Goal: Task Accomplishment & Management: Use online tool/utility

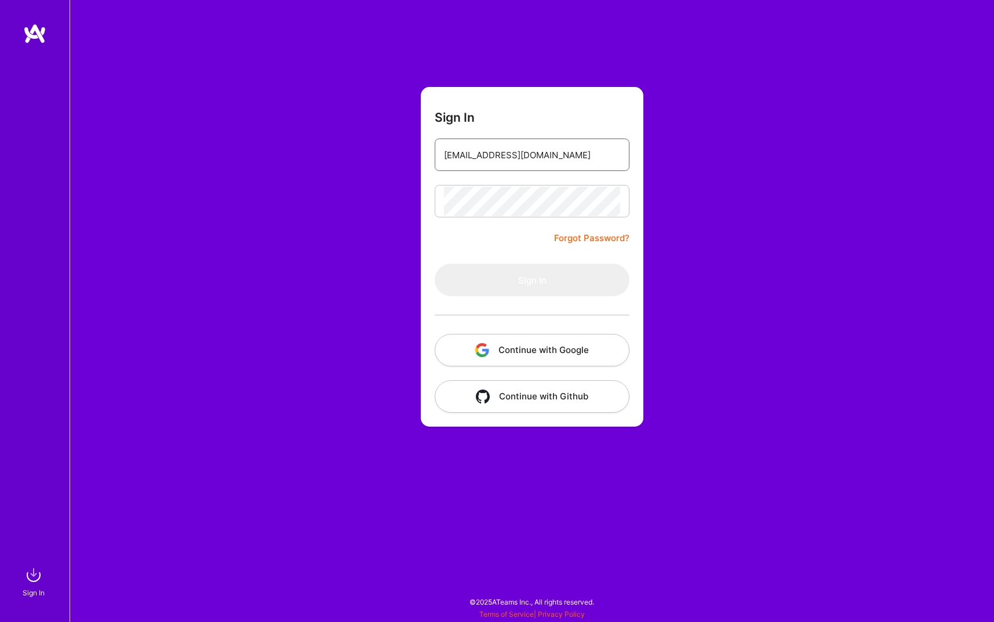
type input "[EMAIL_ADDRESS][DOMAIN_NAME]"
click at [549, 293] on button "Sign In" at bounding box center [532, 280] width 195 height 32
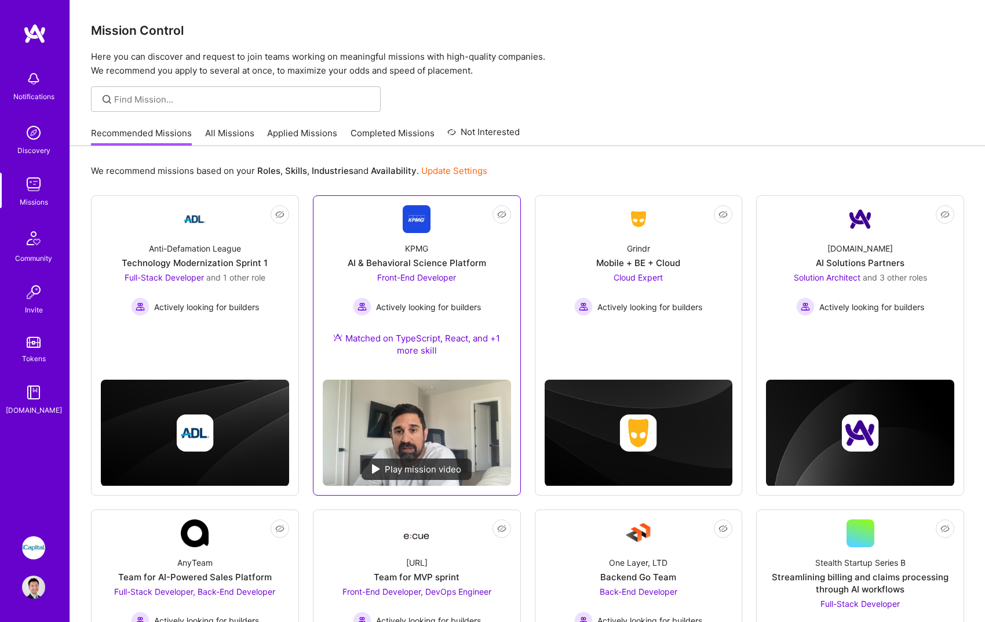
click at [475, 266] on div "AI & Behavioral Science Platform" at bounding box center [417, 263] width 139 height 12
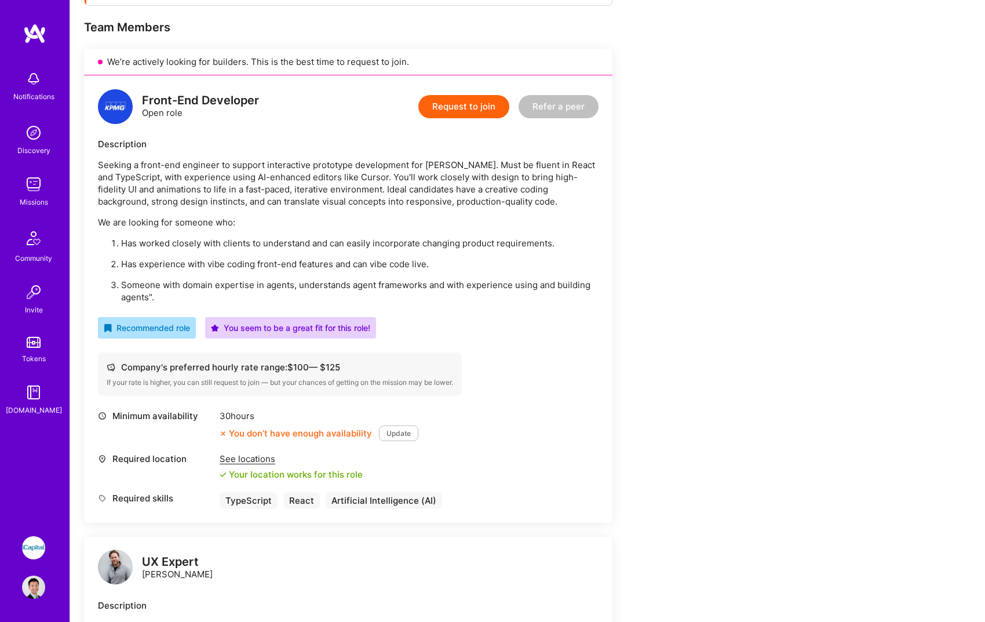
scroll to position [226, 0]
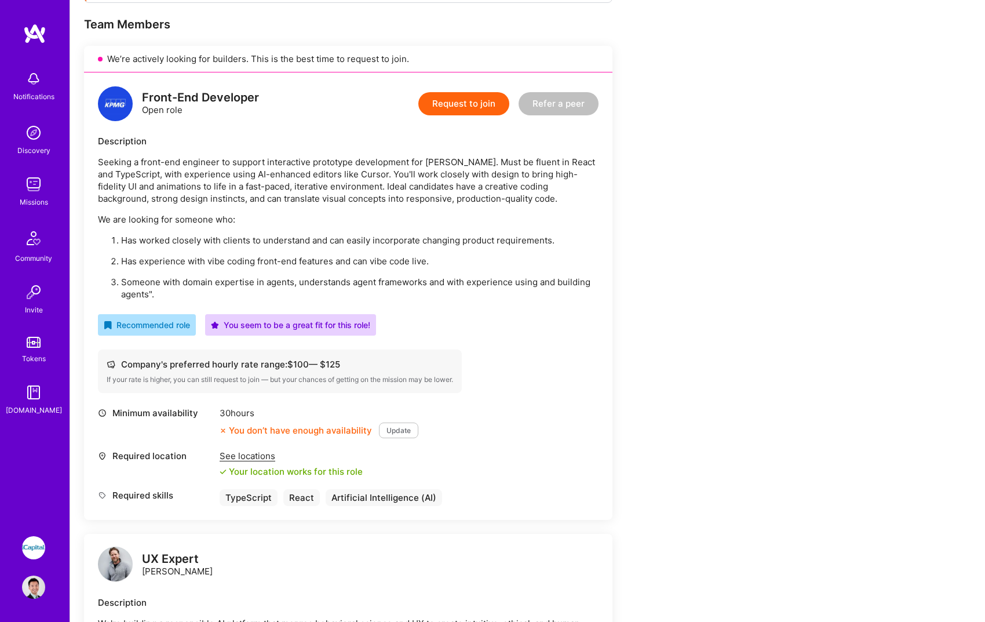
click at [44, 543] on img at bounding box center [33, 547] width 23 height 23
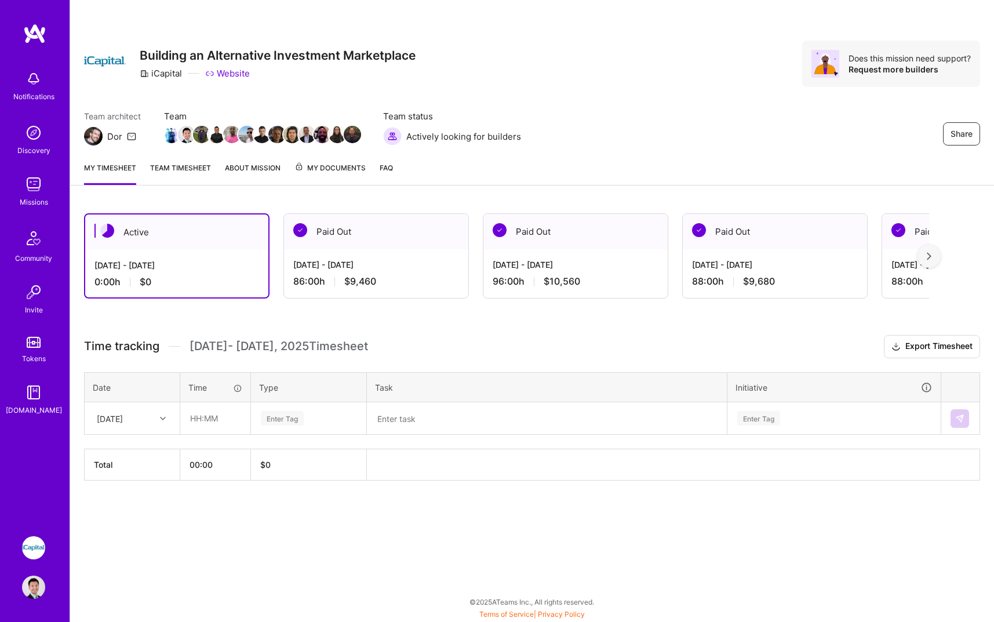
click at [371, 322] on div "Active [DATE] - [DATE] 0:00 h $0 Paid Out [DATE] - [DATE] 86:00 h $9,460 Paid O…" at bounding box center [532, 368] width 924 height 338
click at [208, 416] on input "text" at bounding box center [215, 418] width 69 height 31
type input "08:00"
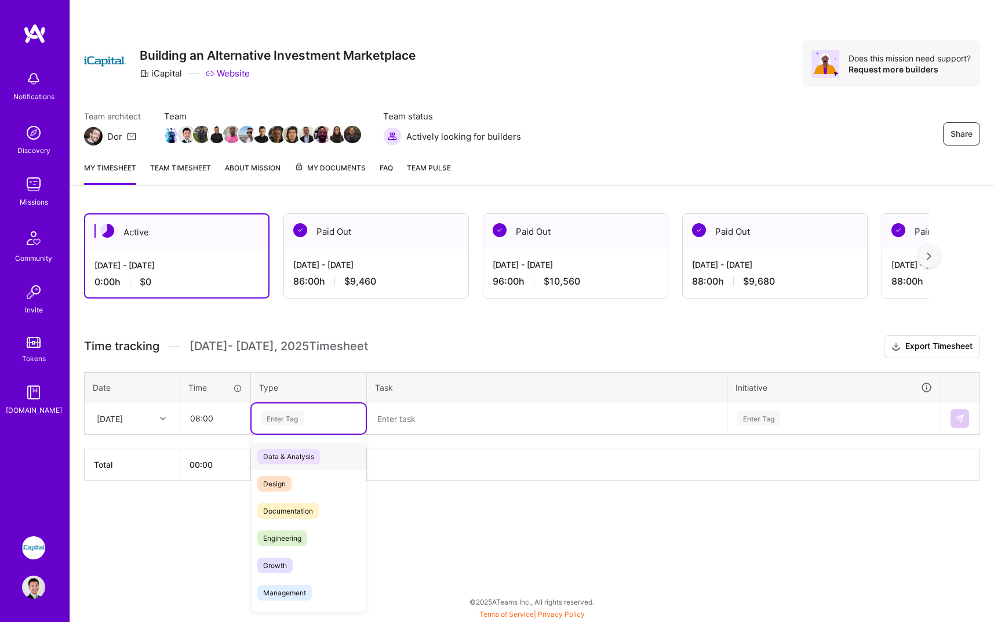
click at [285, 430] on div "Enter Tag" at bounding box center [309, 418] width 114 height 30
type input "en"
click at [338, 485] on div "Engineering" at bounding box center [309, 483] width 114 height 27
click at [431, 424] on textarea at bounding box center [547, 418] width 358 height 30
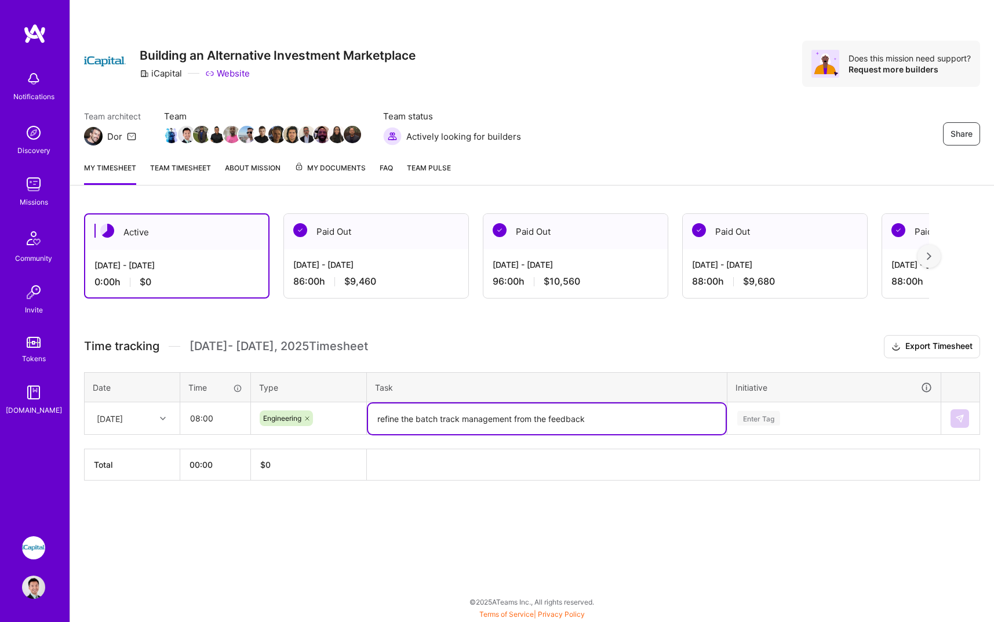
type textarea "refine the batch track management from the feedback"
click at [786, 426] on div "Enter Tag" at bounding box center [834, 418] width 212 height 30
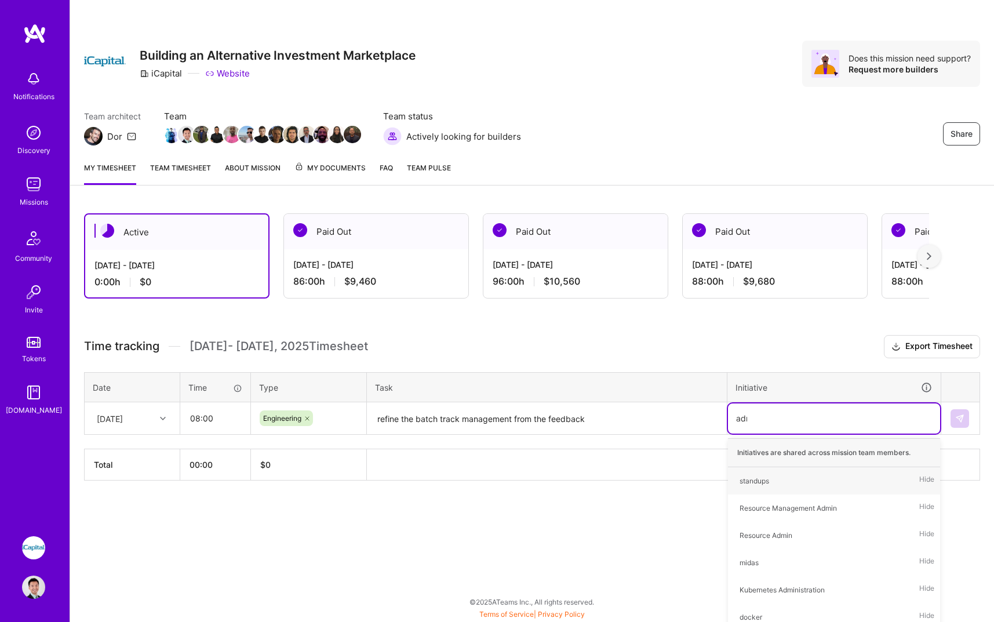
type input "admin"
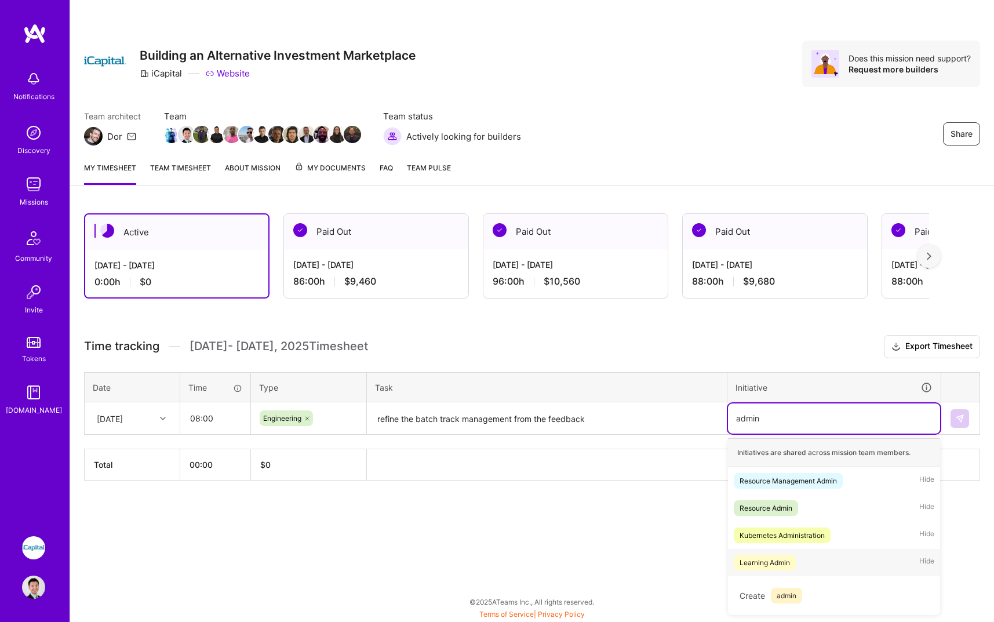
click at [849, 565] on div "Learning Admin Hide" at bounding box center [834, 562] width 212 height 27
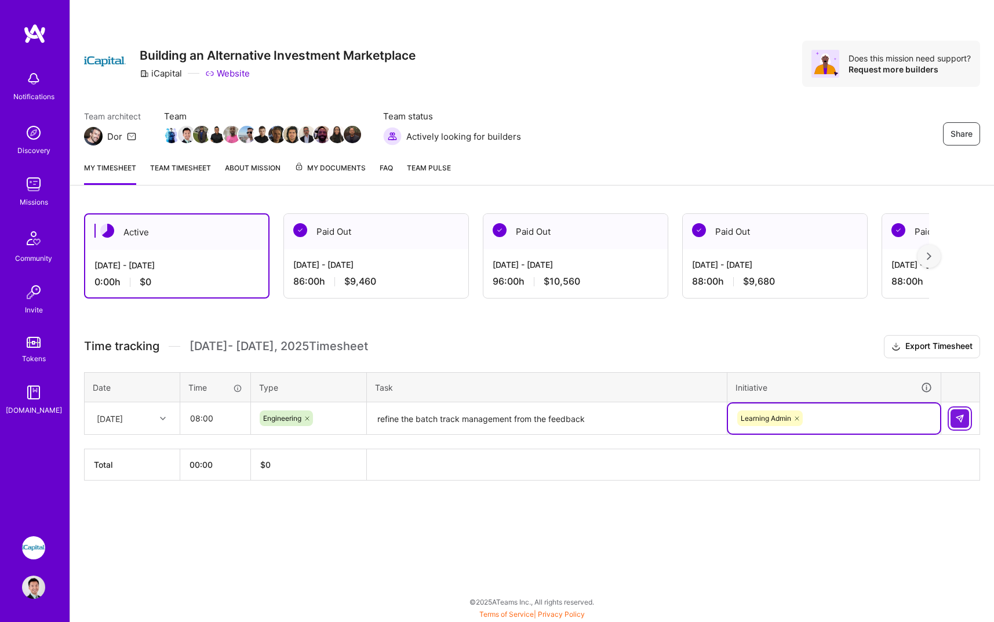
click at [964, 421] on img at bounding box center [959, 418] width 9 height 9
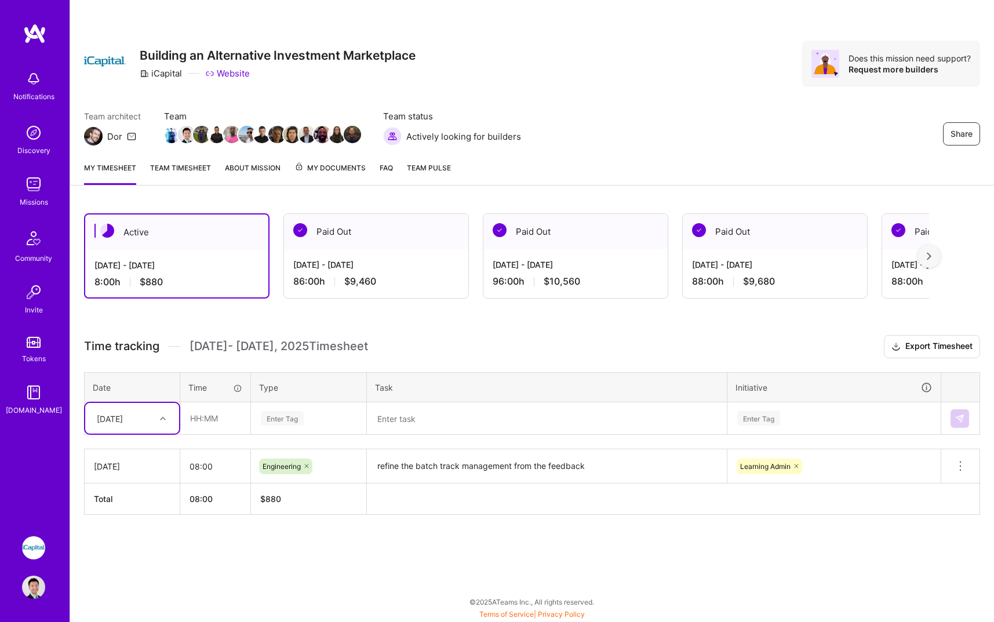
click at [159, 418] on div at bounding box center [164, 418] width 18 height 15
click at [127, 563] on div "[DATE]" at bounding box center [132, 558] width 94 height 21
click at [419, 413] on textarea at bounding box center [547, 418] width 358 height 31
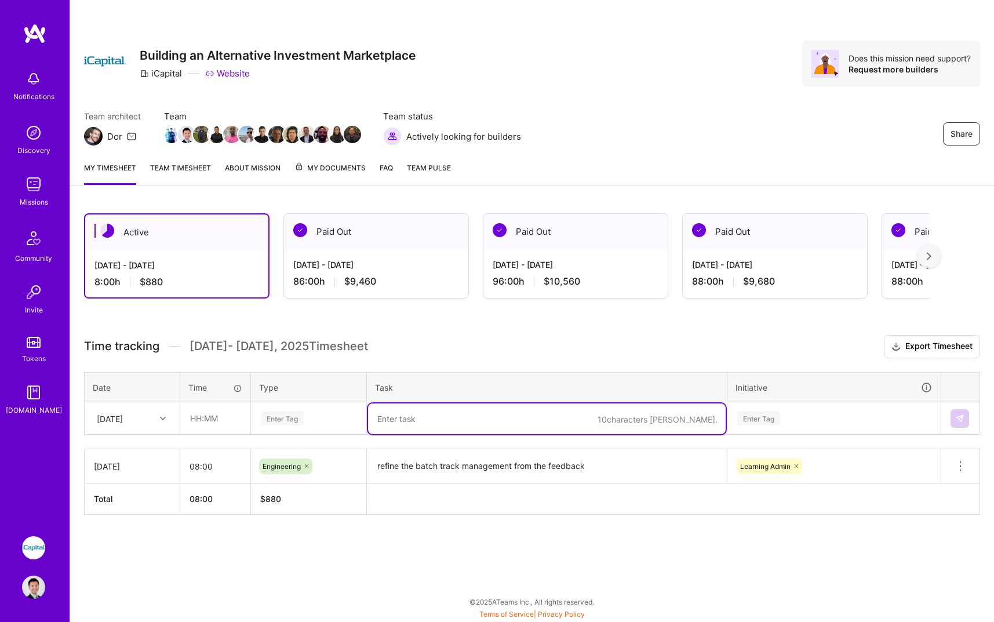
paste textarea "Fix quiz customization display incorrect count in the education configuration"
type textarea "Fix quiz customization display incorrect count in the education configuration"
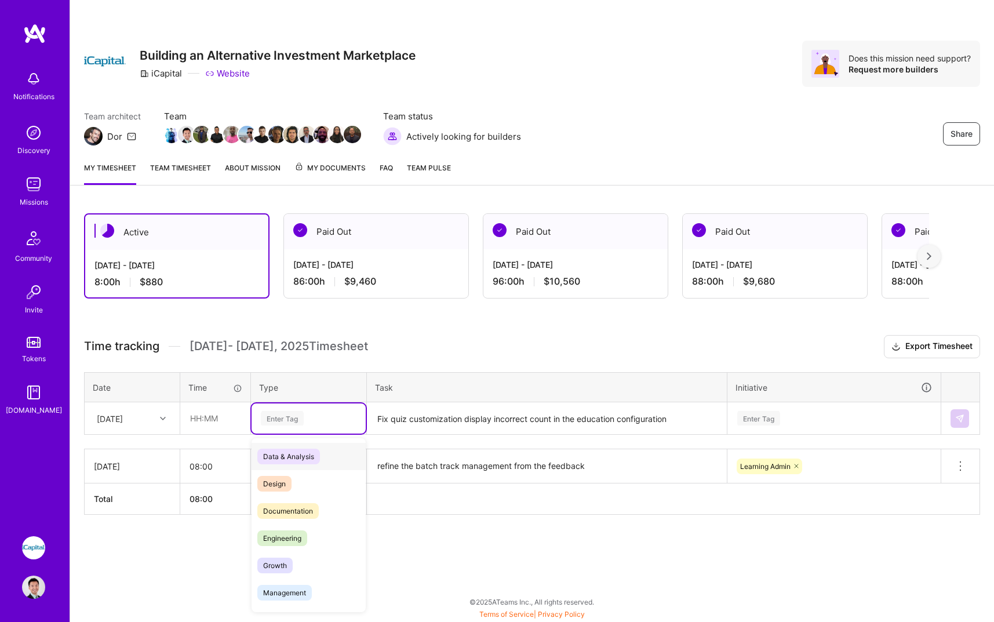
click at [334, 414] on div "Enter Tag" at bounding box center [309, 418] width 98 height 14
type input "en"
click at [303, 484] on span "Engineering" at bounding box center [282, 484] width 50 height 16
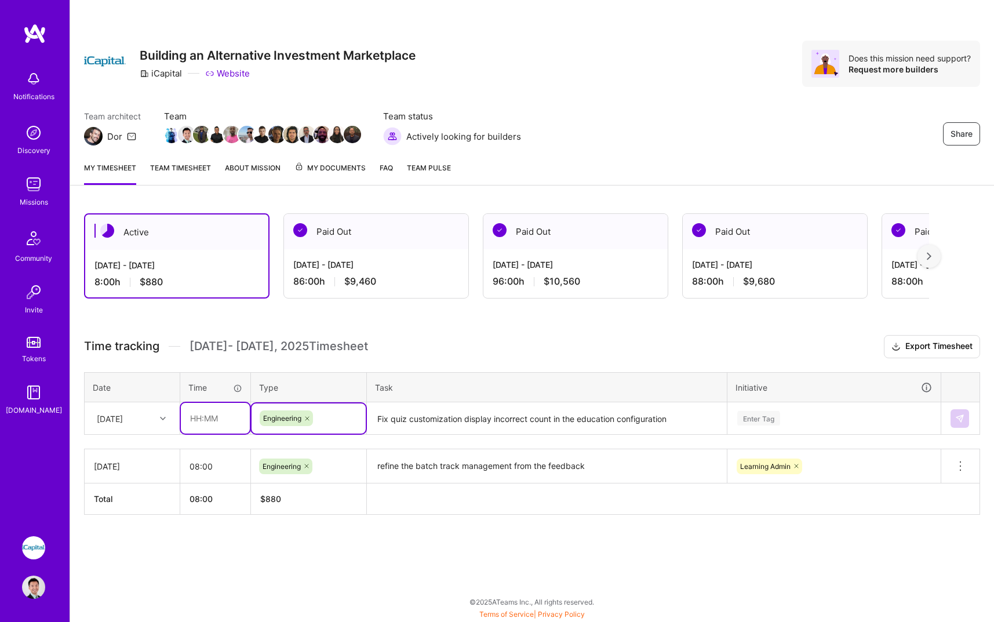
click at [222, 427] on input "text" at bounding box center [215, 418] width 69 height 31
type input "08:00"
click at [785, 418] on div "Enter Tag" at bounding box center [834, 418] width 212 height 30
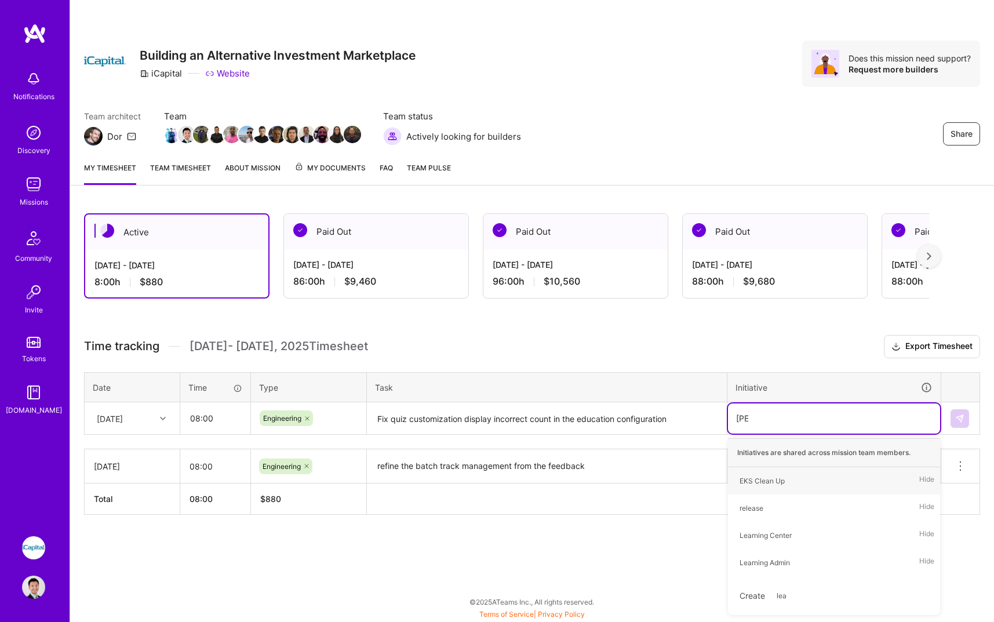
type input "learn"
click at [797, 506] on div "Learning Admin Hide" at bounding box center [834, 507] width 212 height 27
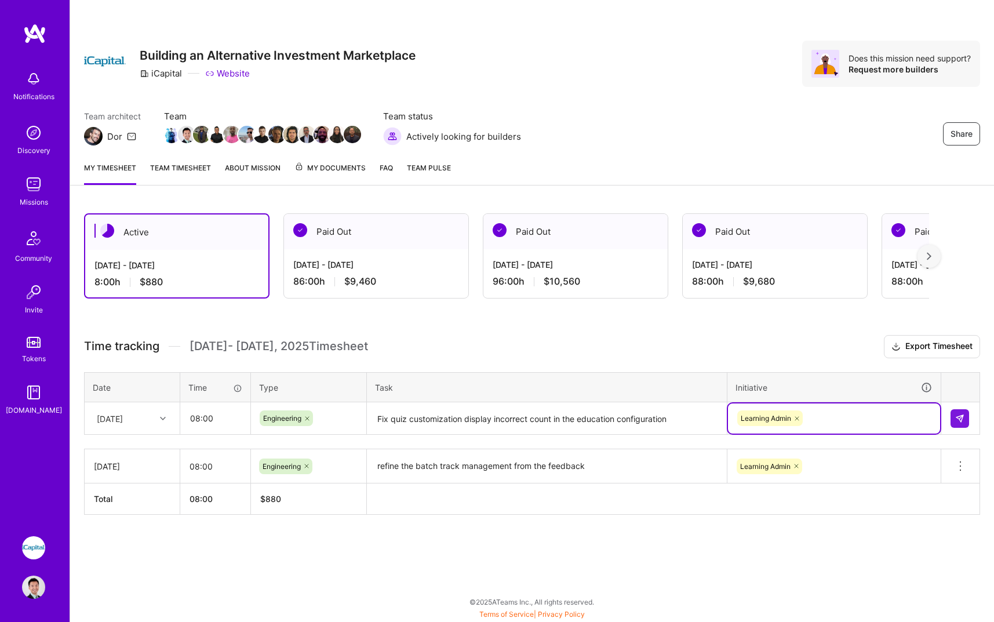
click at [971, 417] on td at bounding box center [960, 418] width 39 height 32
click at [958, 424] on button at bounding box center [960, 418] width 19 height 19
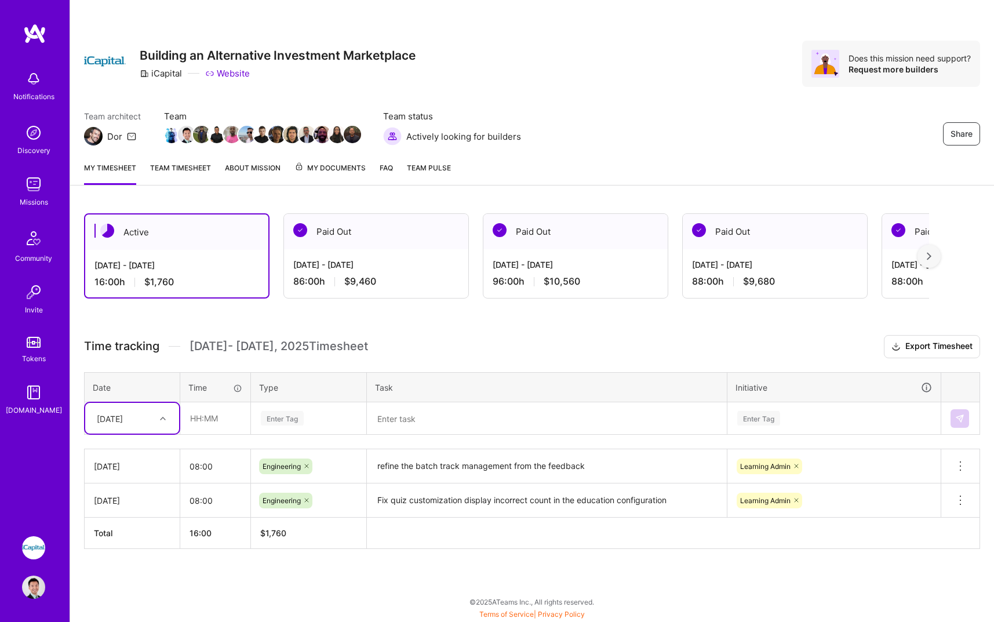
click at [146, 426] on div "[DATE]" at bounding box center [123, 418] width 64 height 19
click at [139, 515] on div "[DATE]" at bounding box center [132, 515] width 94 height 21
click at [223, 418] on input "text" at bounding box center [215, 418] width 69 height 31
type input "08:00"
click at [331, 415] on div "Enter Tag" at bounding box center [309, 418] width 98 height 14
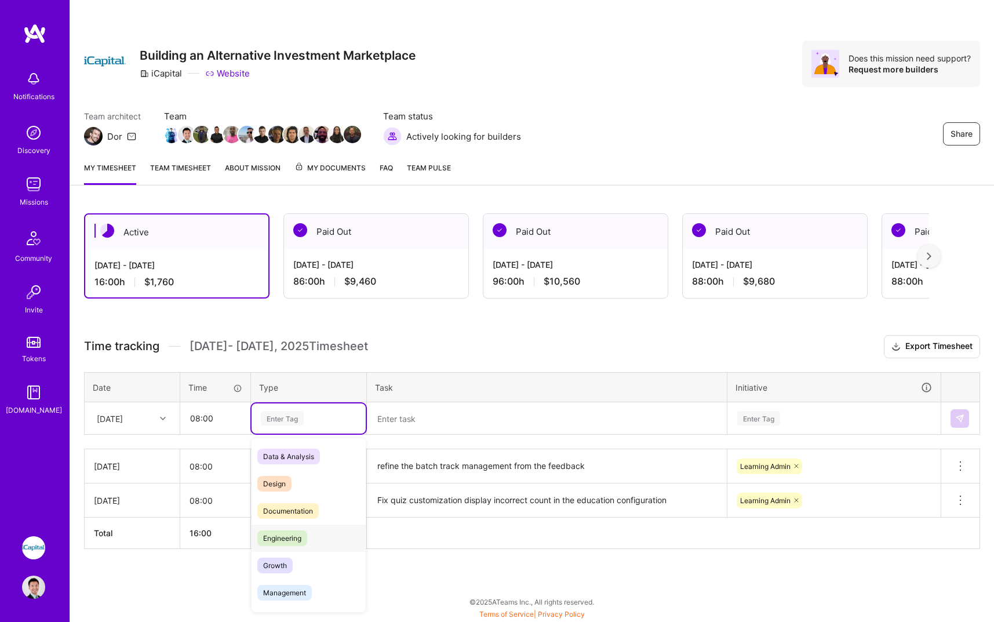
click at [306, 534] on span "Engineering" at bounding box center [282, 538] width 50 height 16
click at [441, 428] on textarea at bounding box center [547, 418] width 358 height 31
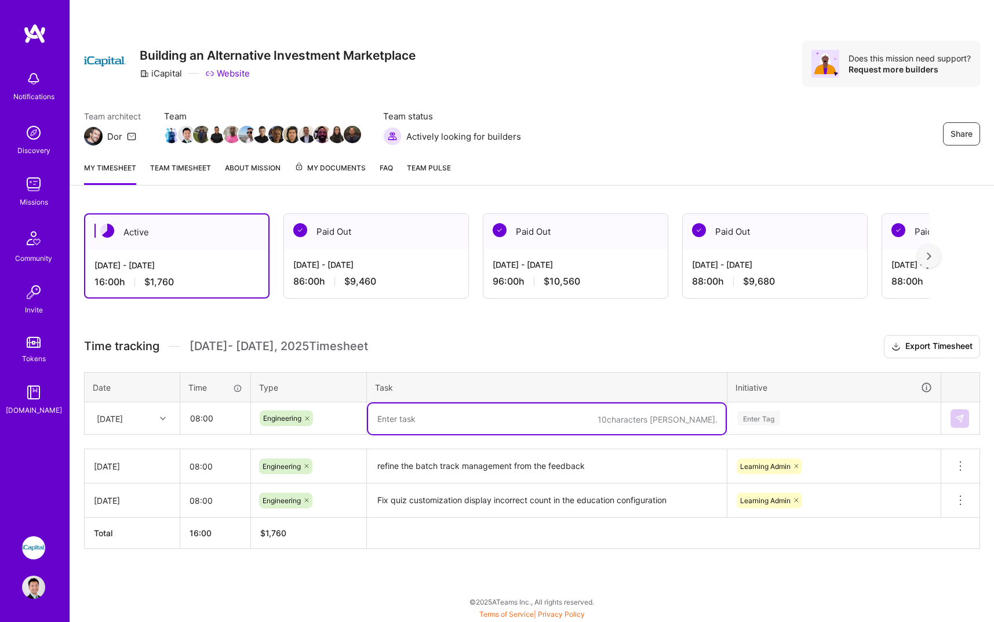
paste textarea "Fix optional chaining for cfpProgramId in EditTrackModal"
type textarea "Fix optional chaining for cfpProgramId in EditTrackModal"
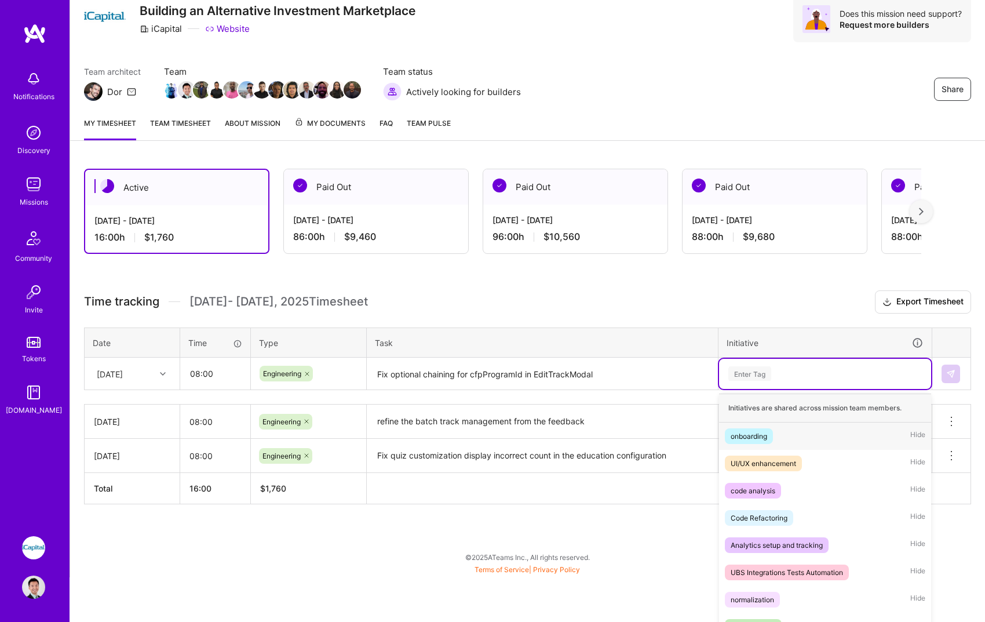
click at [798, 389] on div "option Learning Admin, selected. option onboarding focused, 1 of 72. 72 results…" at bounding box center [825, 374] width 212 height 30
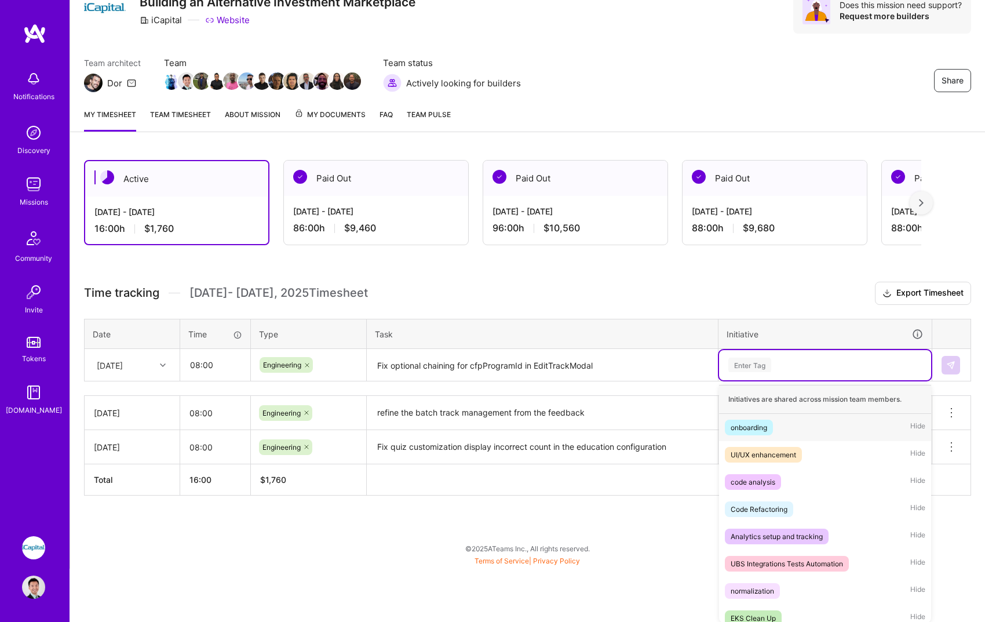
scroll to position [54, 0]
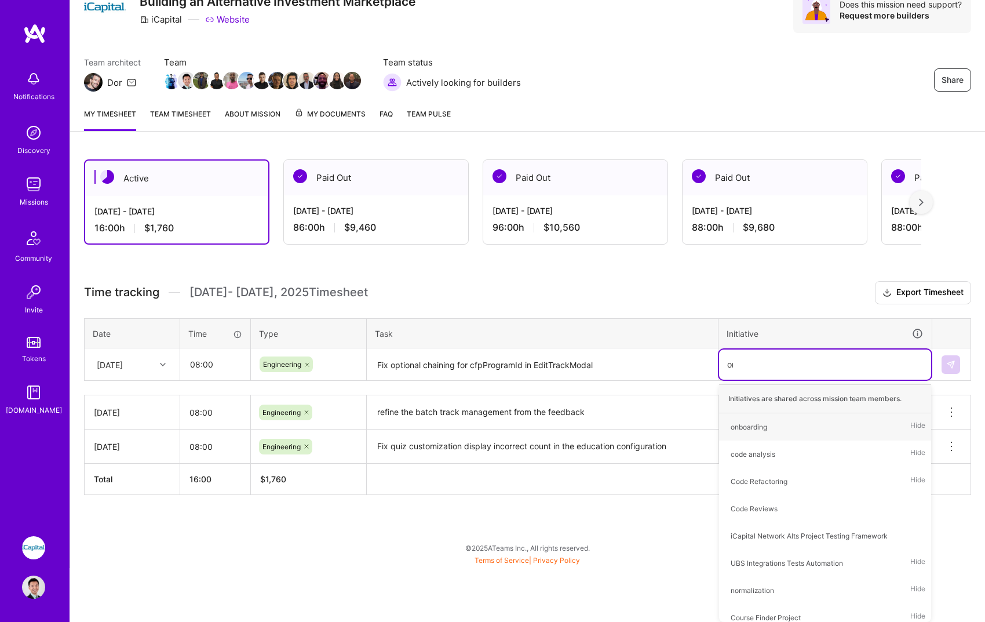
type input "onb"
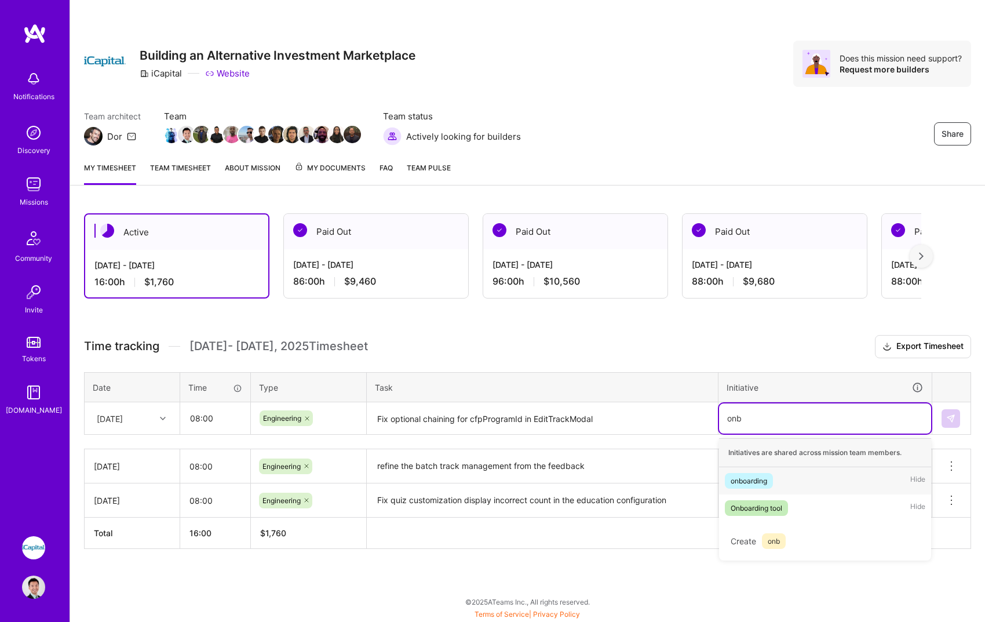
scroll to position [0, 0]
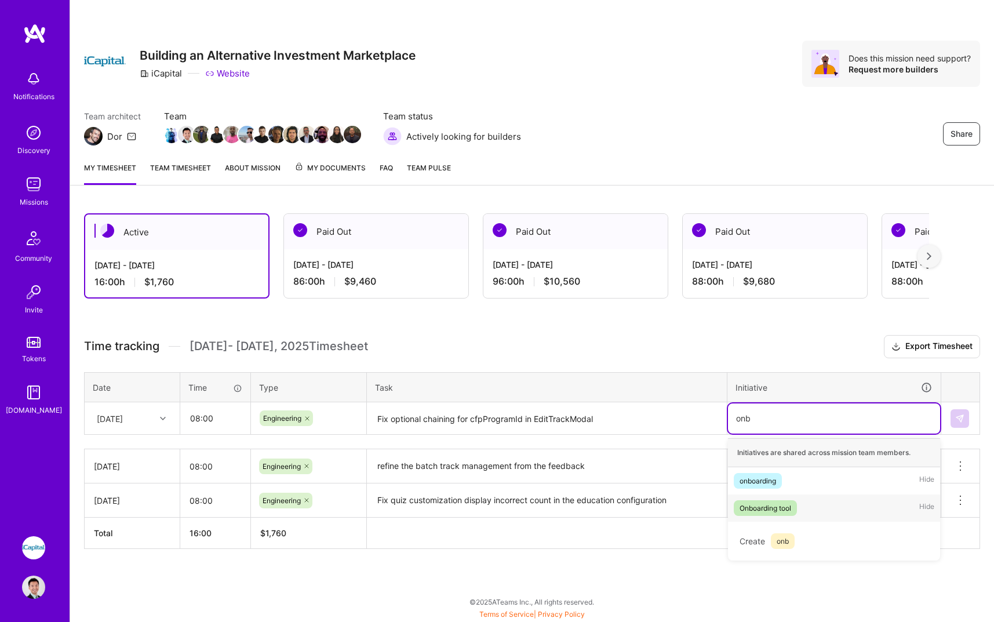
drag, startPoint x: 805, startPoint y: 506, endPoint x: 865, endPoint y: 472, distance: 69.0
click at [805, 504] on div "Onboarding tool Hide" at bounding box center [834, 507] width 212 height 27
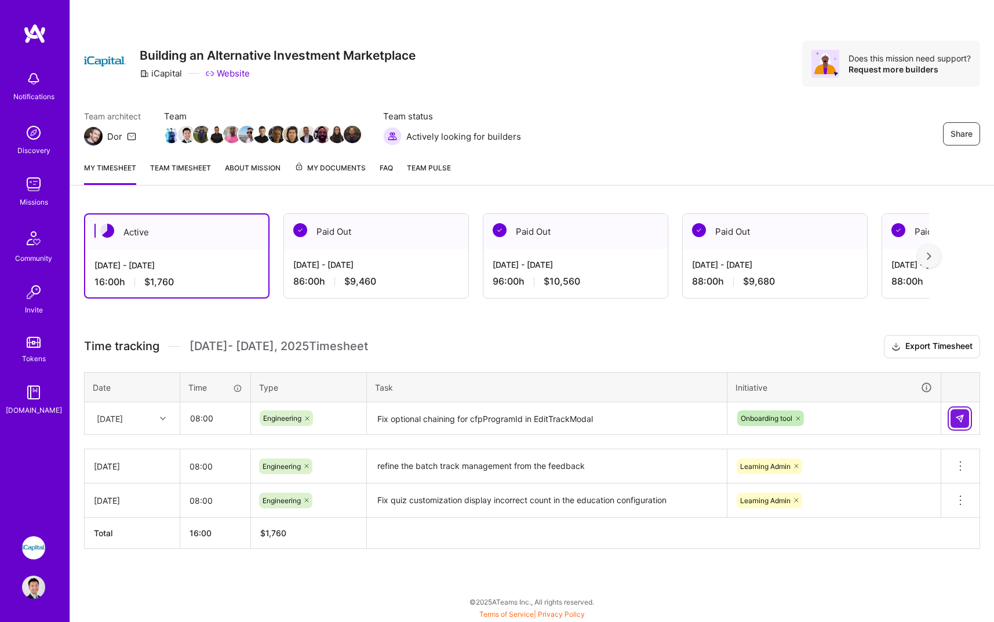
click at [958, 426] on button at bounding box center [960, 418] width 19 height 19
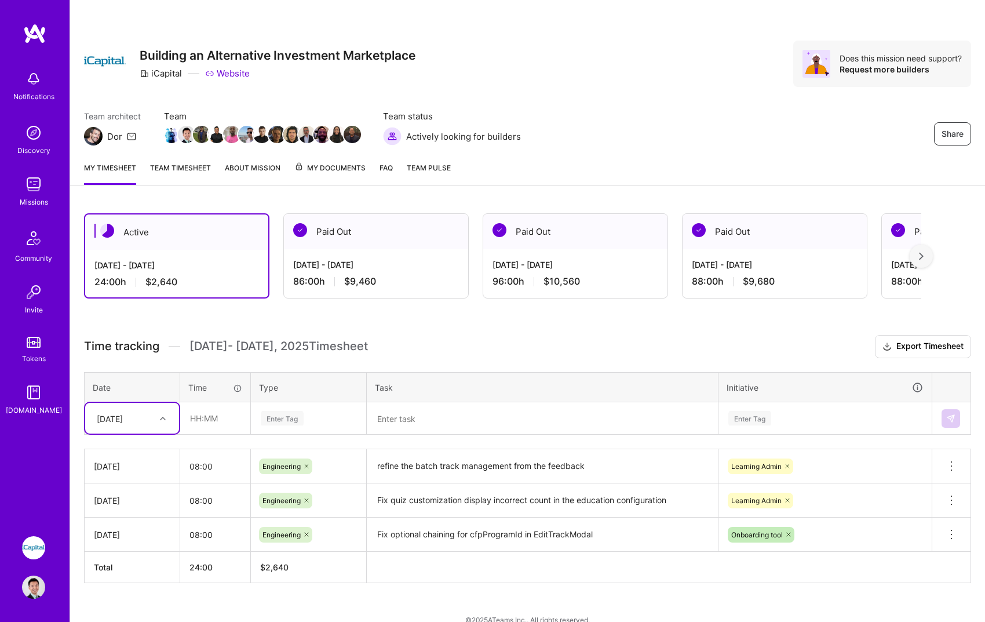
click at [118, 441] on div "Time tracking [DATE] - [DATE] Timesheet Export Timesheet Date Time Type Task In…" at bounding box center [528, 459] width 888 height 248
click at [146, 421] on div "[DATE]" at bounding box center [123, 418] width 64 height 19
click at [143, 489] on div "[DATE]" at bounding box center [132, 493] width 94 height 21
click at [230, 425] on input "text" at bounding box center [215, 418] width 69 height 31
type input "08:00"
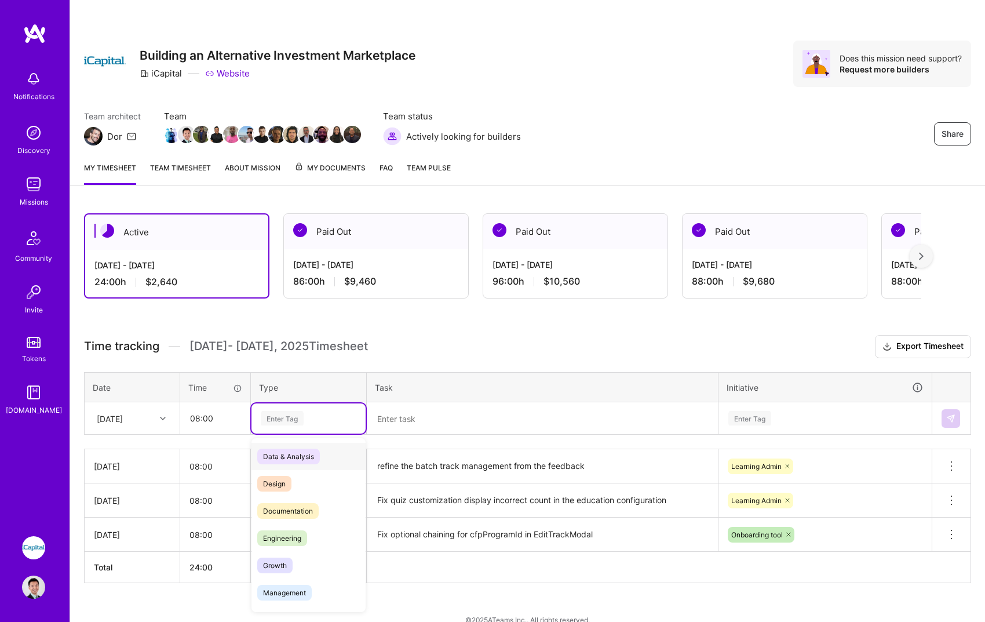
click at [288, 413] on div "Enter Tag" at bounding box center [282, 418] width 43 height 18
click at [289, 531] on span "Engineering" at bounding box center [282, 538] width 50 height 16
click at [467, 414] on textarea at bounding box center [542, 418] width 349 height 31
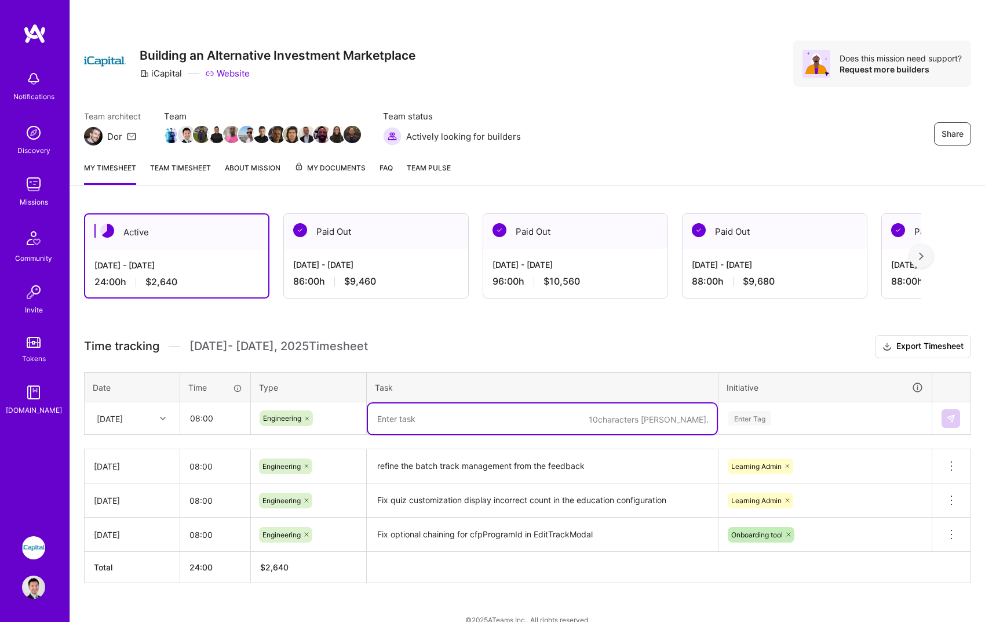
paste textarea "Refactor option label formatting to handle undefined values gracefully"
type textarea "Refactor option label formatting to handle undefined values gracefully"
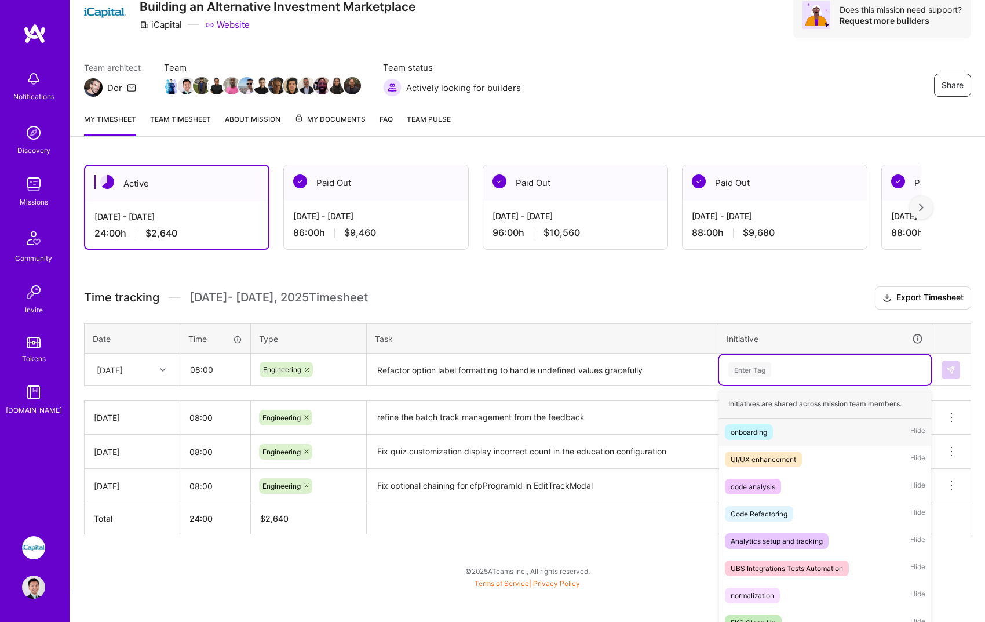
click at [828, 385] on div "option Onboarding tool, selected. option onboarding focused, 1 of 72. 72 result…" at bounding box center [825, 370] width 212 height 30
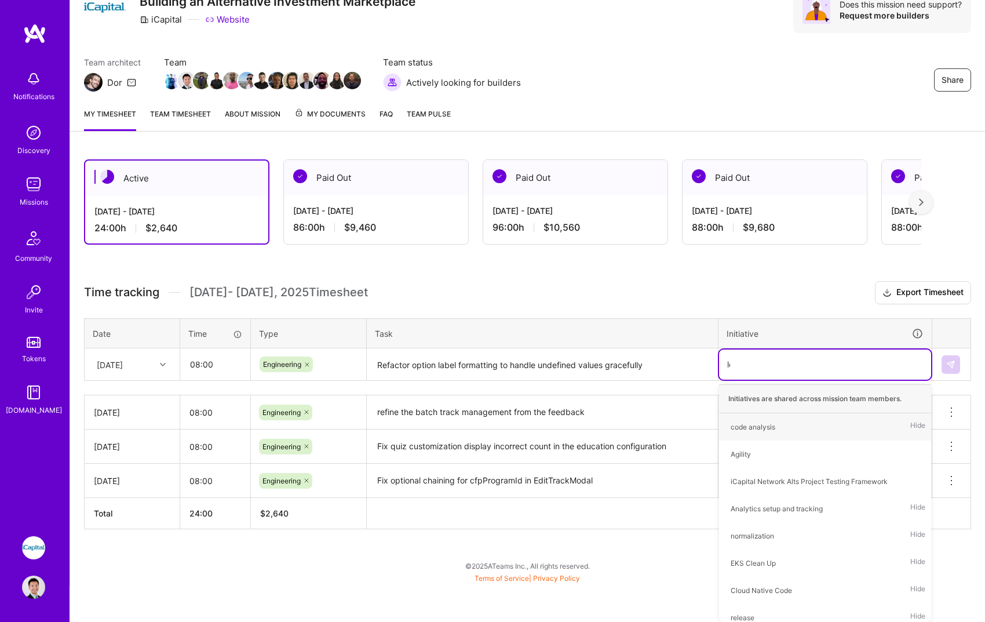
scroll to position [18, 0]
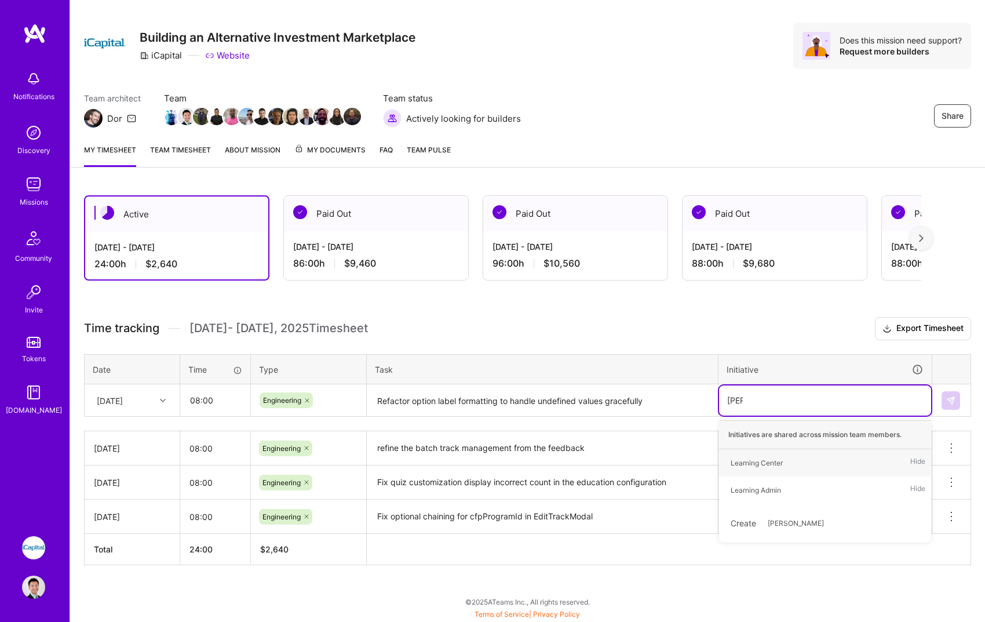
type input "learn"
click at [799, 460] on div "Learning Center Hide" at bounding box center [825, 462] width 212 height 27
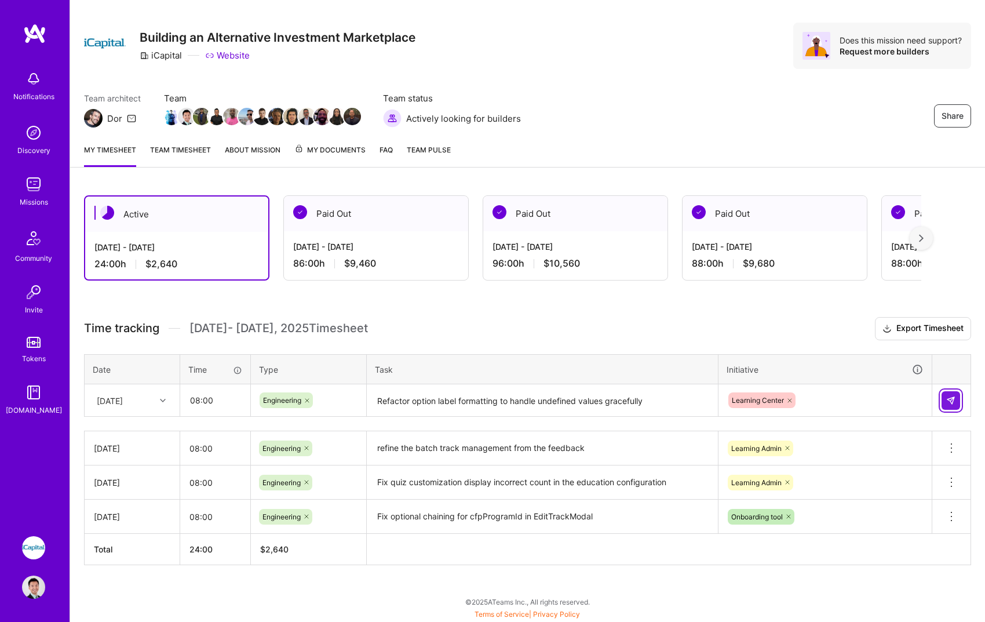
click at [944, 400] on button at bounding box center [951, 400] width 19 height 19
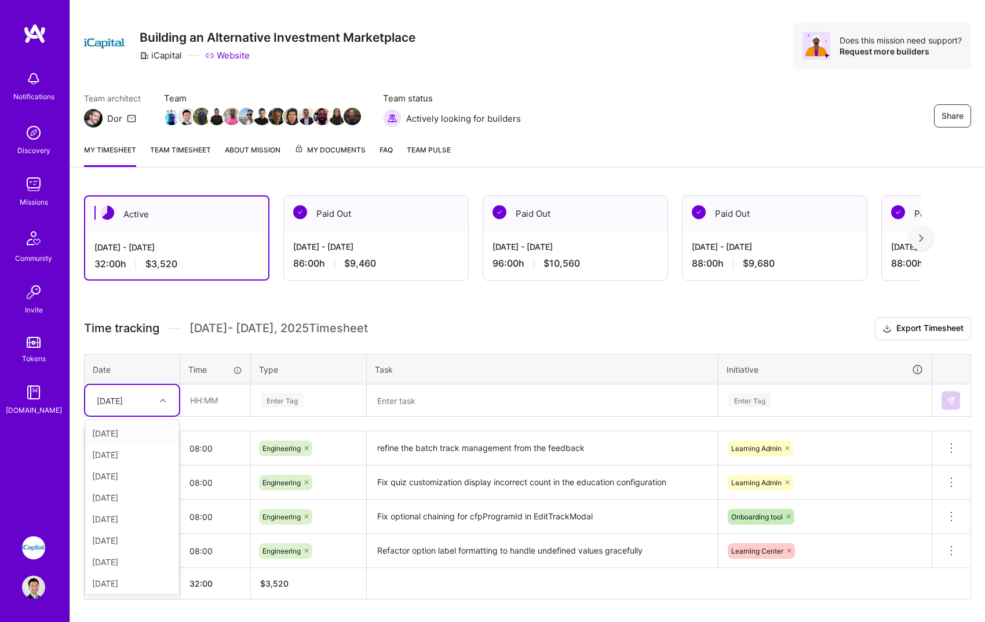
click at [158, 395] on div at bounding box center [164, 400] width 18 height 15
click at [125, 562] on div "[DATE]" at bounding box center [132, 559] width 94 height 21
click at [235, 400] on input "text" at bounding box center [215, 400] width 69 height 31
type input "08:00"
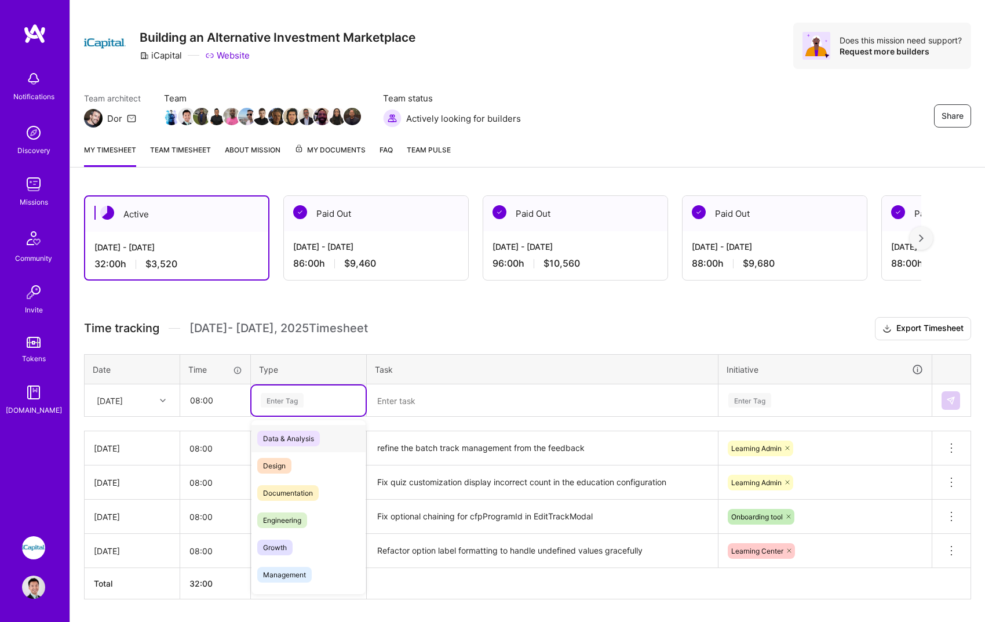
click at [332, 408] on div "Enter Tag" at bounding box center [309, 400] width 98 height 14
click at [311, 518] on div "Engineering" at bounding box center [309, 520] width 114 height 27
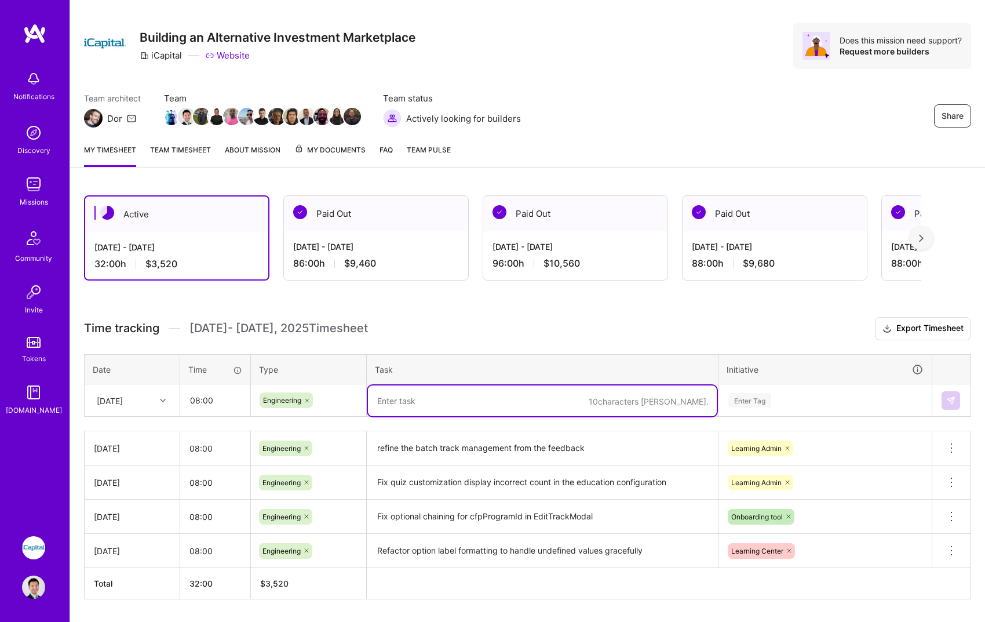
click at [463, 395] on textarea at bounding box center [542, 401] width 349 height 31
type textarea "Add default and current value functionality to the back track management"
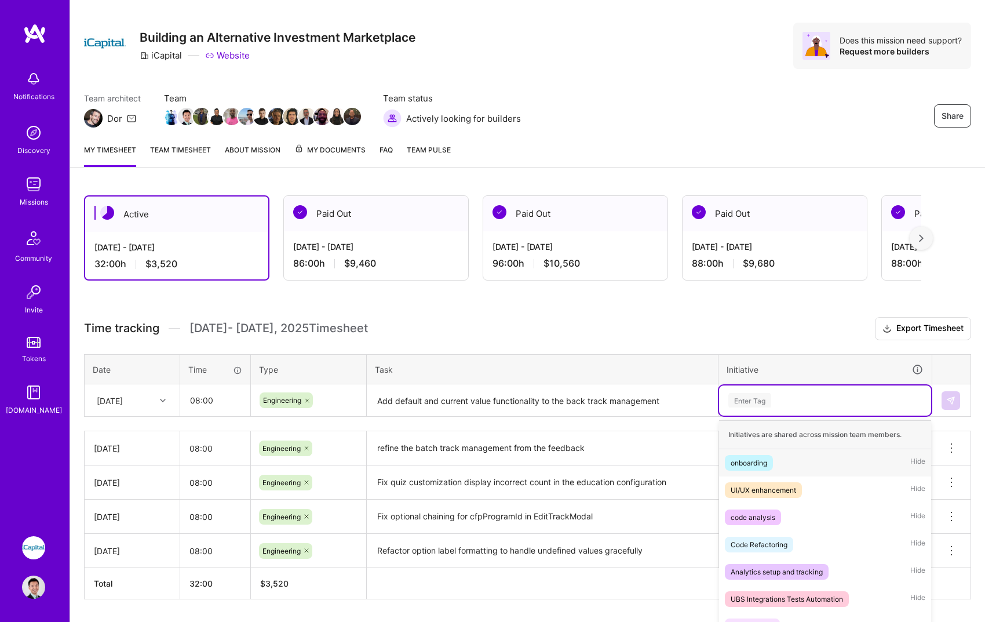
scroll to position [54, 0]
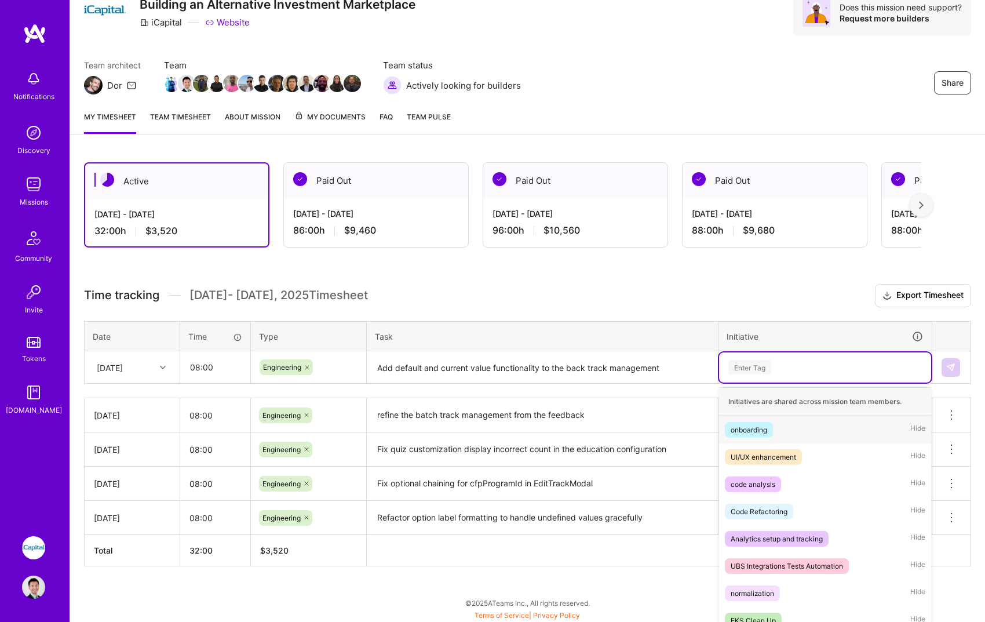
click at [781, 383] on div "option Learning Center, selected. option onboarding focused, 1 of 72. 72 result…" at bounding box center [825, 367] width 212 height 30
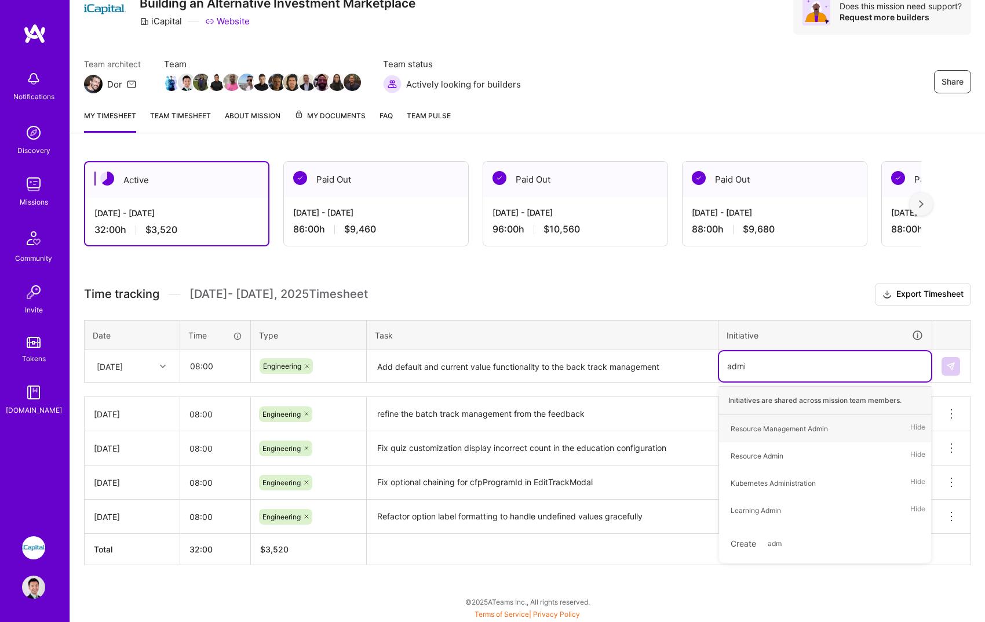
scroll to position [52, 0]
type input "admin"
click at [857, 508] on div "Learning Admin Hide" at bounding box center [825, 510] width 212 height 27
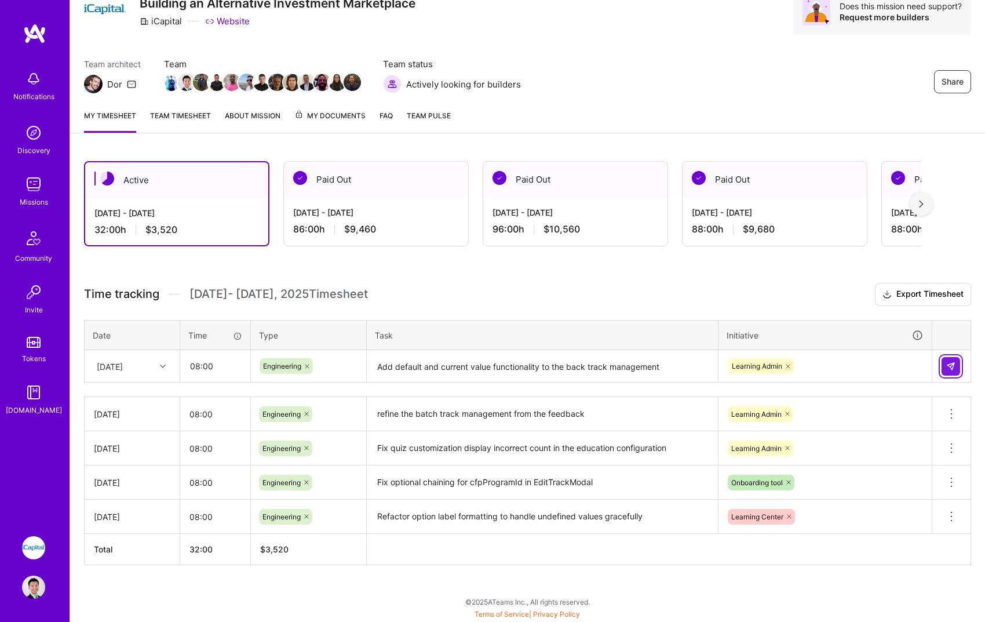
click at [958, 365] on button at bounding box center [951, 366] width 19 height 19
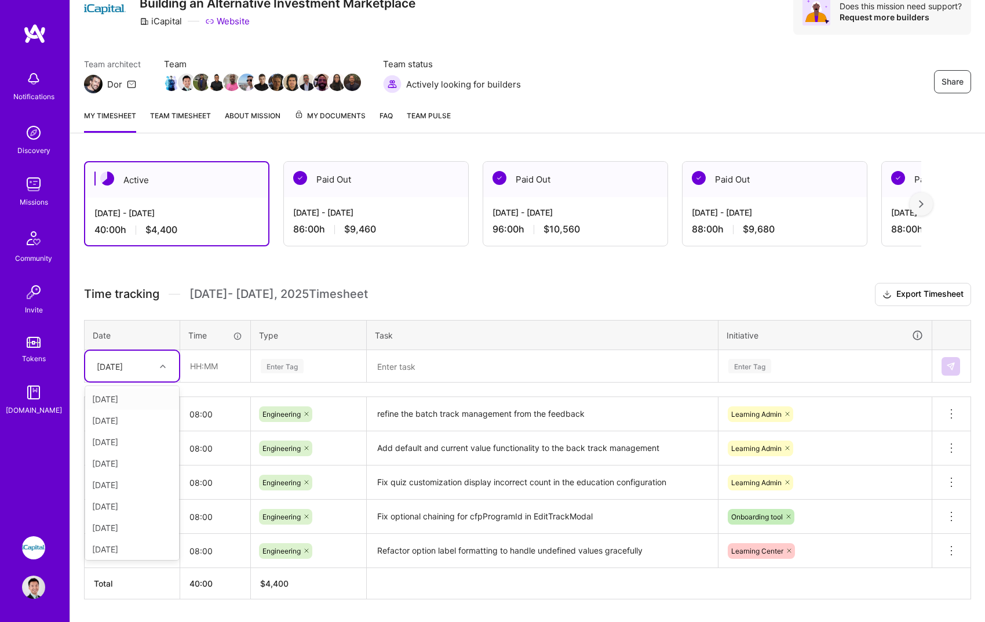
click at [158, 354] on div "[DATE]" at bounding box center [132, 366] width 94 height 31
click at [122, 507] on div "[DATE]" at bounding box center [132, 503] width 94 height 21
click at [154, 355] on div "[DATE]" at bounding box center [132, 366] width 94 height 31
click at [144, 508] on div "[DATE]" at bounding box center [132, 503] width 94 height 21
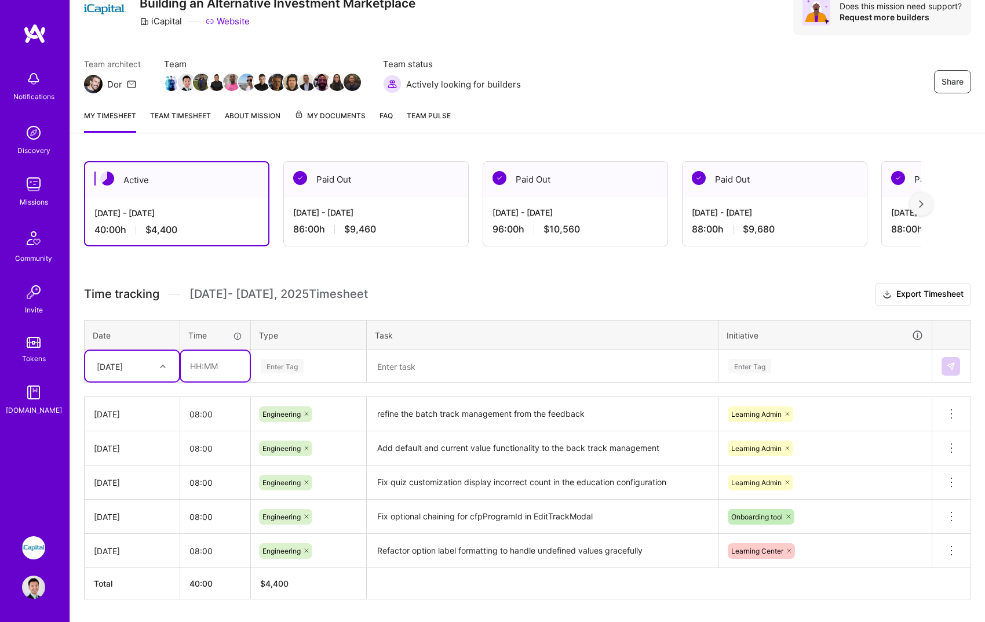
click at [230, 370] on input "text" at bounding box center [215, 366] width 69 height 31
type input "08:00"
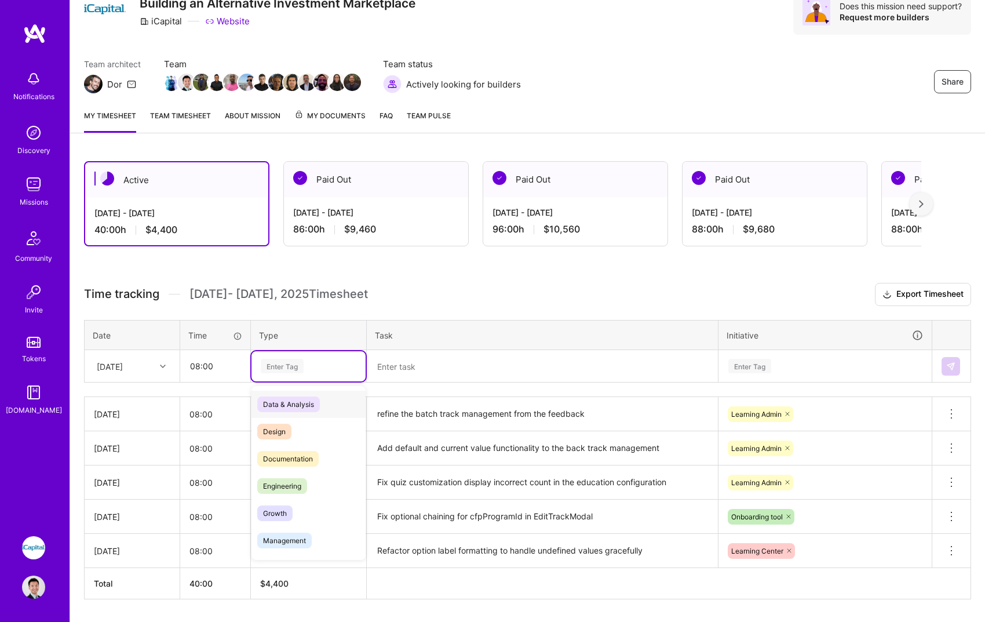
click at [303, 369] on div "Enter Tag" at bounding box center [282, 366] width 43 height 18
click at [297, 474] on div "Engineering" at bounding box center [309, 485] width 114 height 27
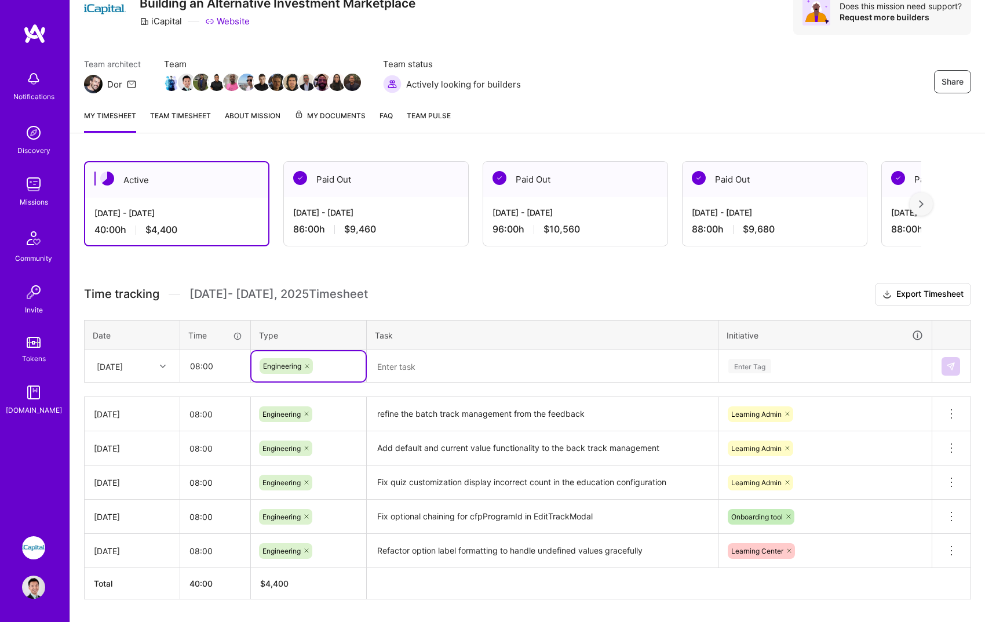
click at [447, 363] on textarea at bounding box center [542, 366] width 349 height 31
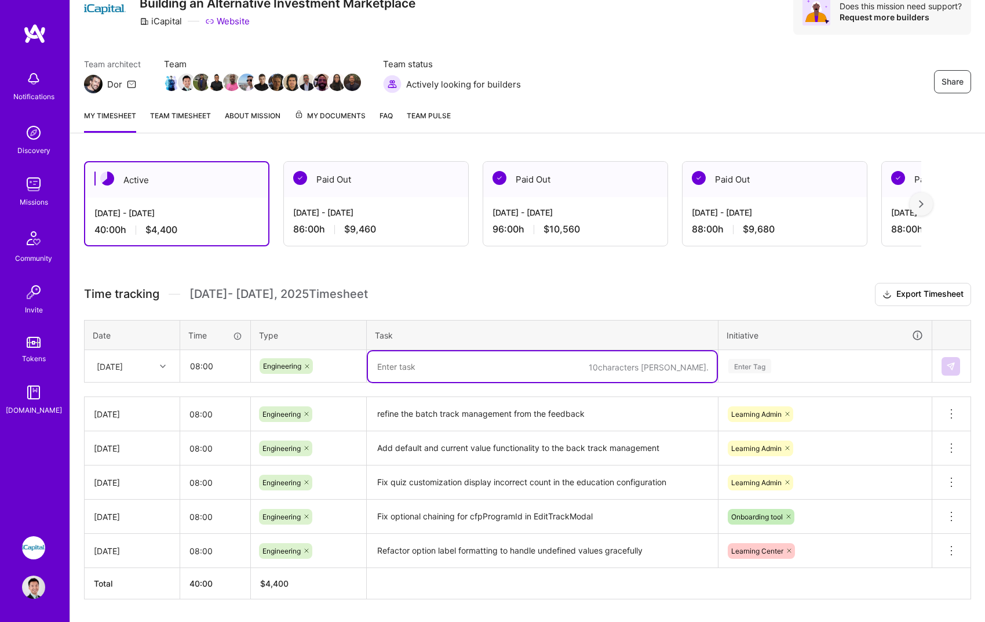
paste textarea "Add default and current value functionality to the back track management"
type textarea "Add default and current value functionality to the back track management"
paste textarea "The education configuration currently displays an incorrect number of questions…"
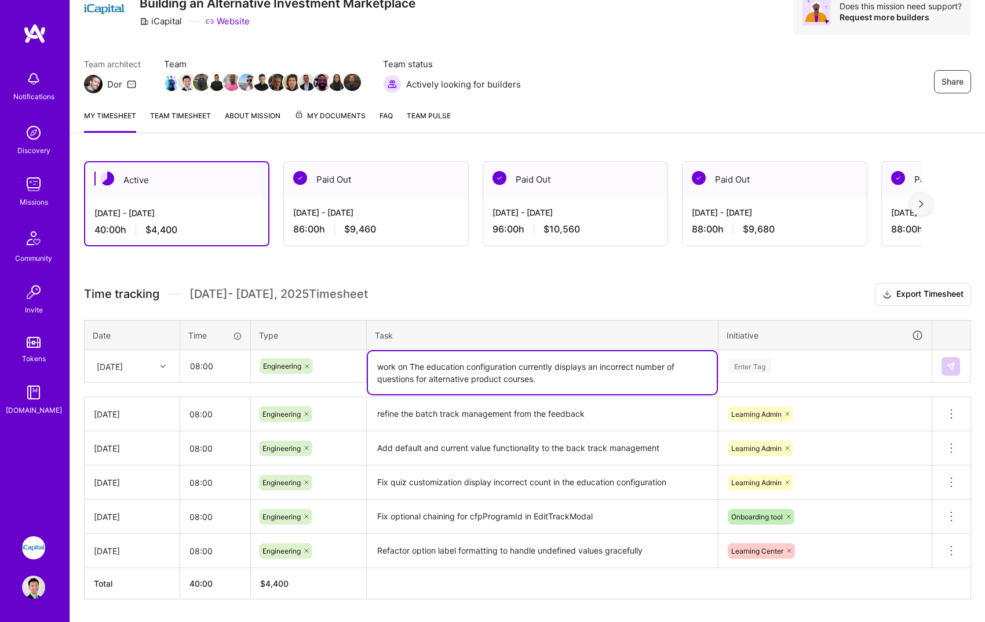
type textarea "work on The education configuration currently displays an incorrect number of q…"
click at [802, 362] on div "Enter Tag" at bounding box center [826, 366] width 196 height 14
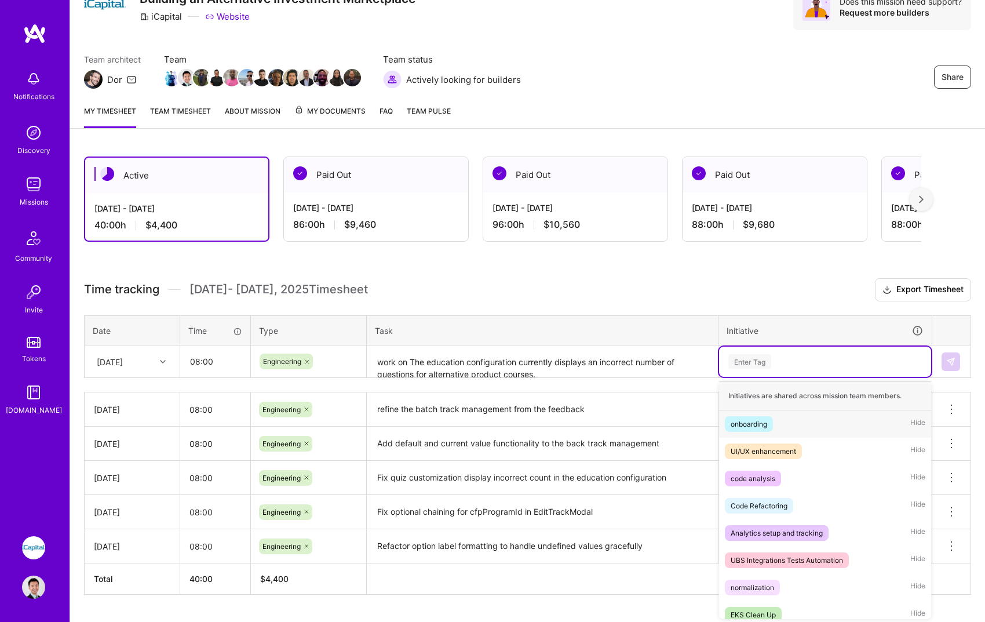
scroll to position [58, 0]
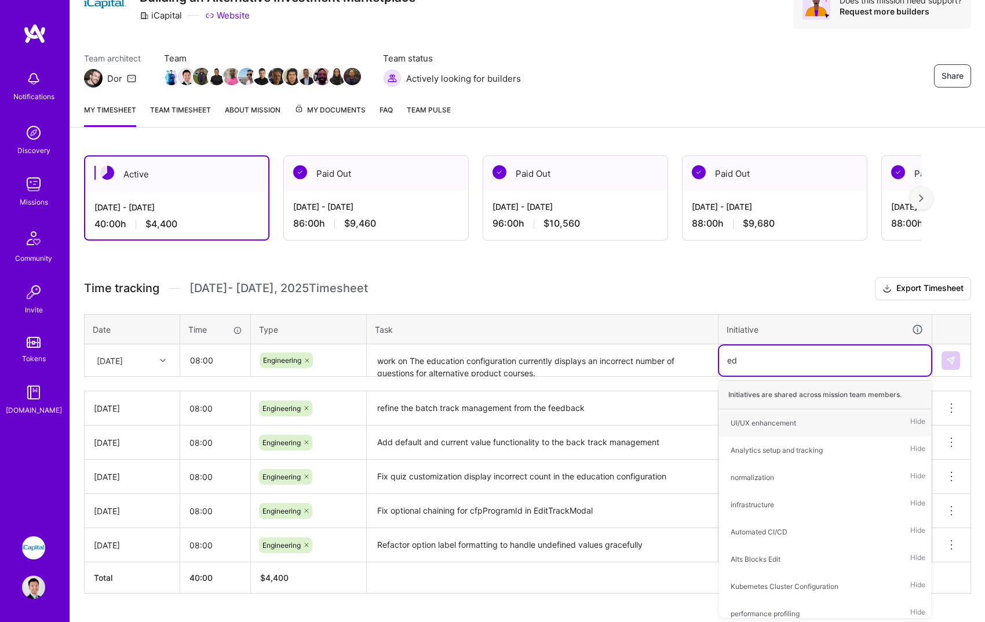
type input "e"
type input "admin"
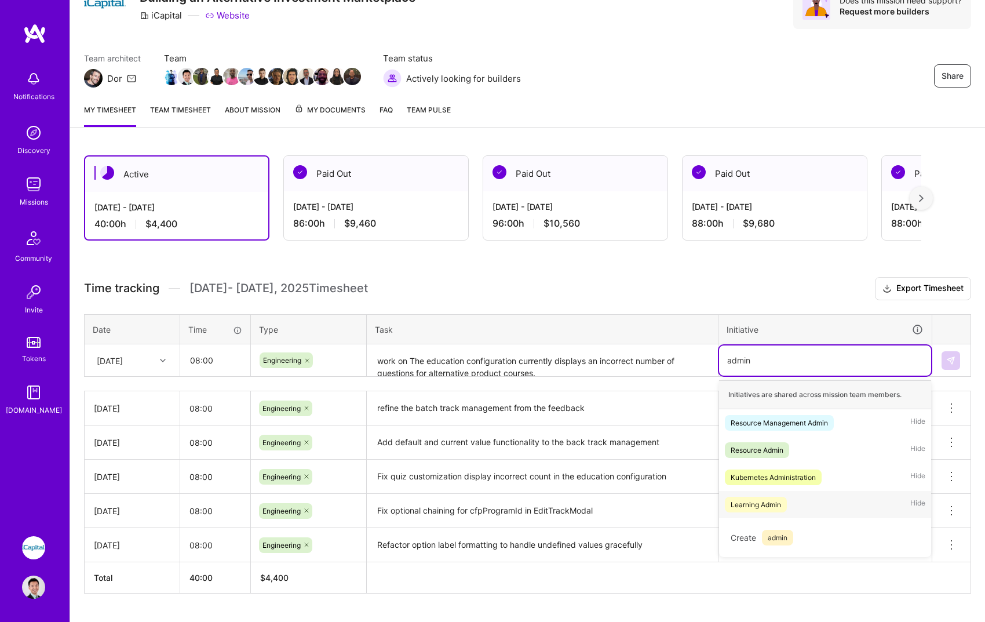
click at [809, 500] on div "Learning Admin Hide" at bounding box center [825, 504] width 212 height 27
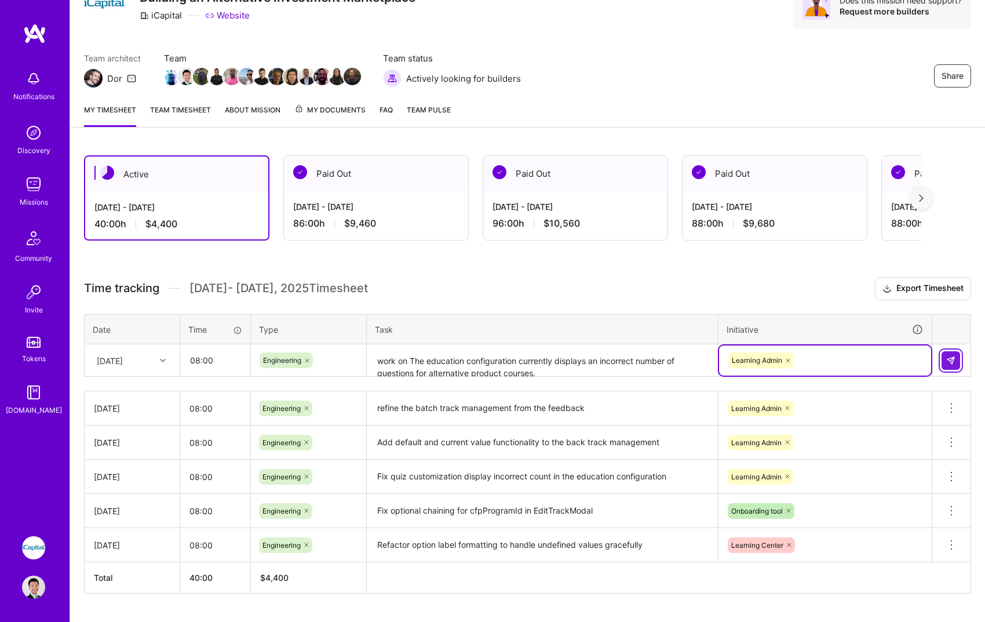
click at [955, 358] on img at bounding box center [951, 360] width 9 height 9
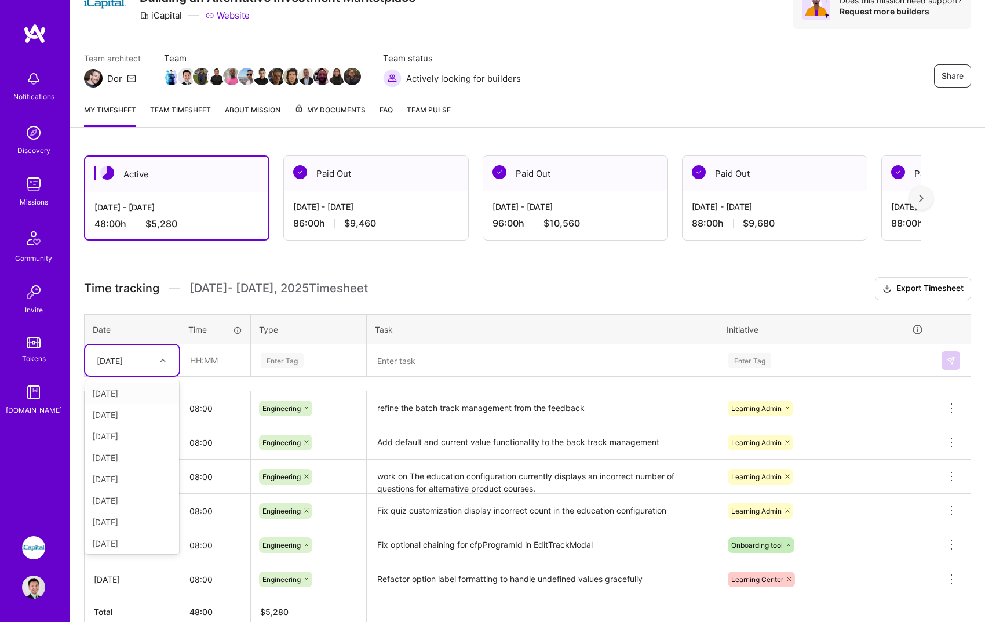
click at [123, 361] on div "[DATE]" at bounding box center [110, 360] width 26 height 12
click at [138, 500] on div "[DATE]" at bounding box center [132, 498] width 94 height 21
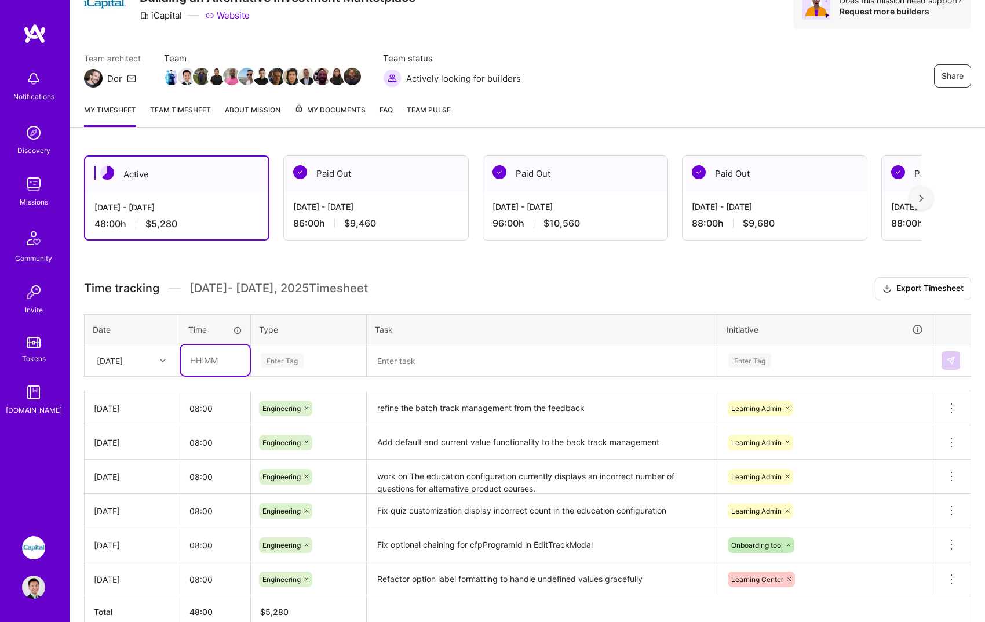
click at [237, 361] on input "text" at bounding box center [215, 360] width 69 height 31
type input "08:00"
click at [311, 359] on div "Enter Tag" at bounding box center [309, 360] width 98 height 14
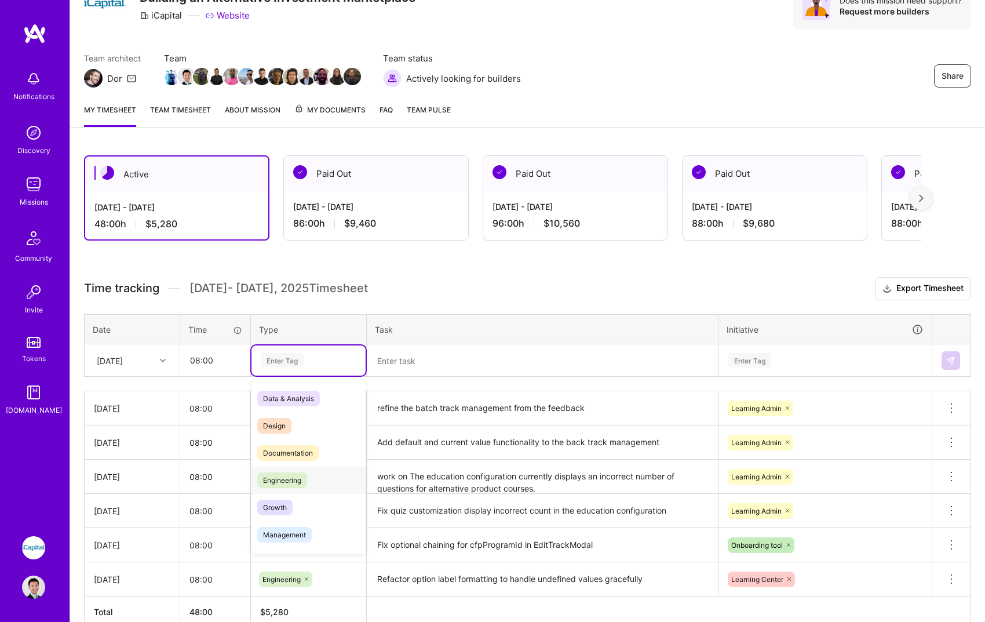
click at [311, 474] on div "Engineering" at bounding box center [309, 480] width 114 height 27
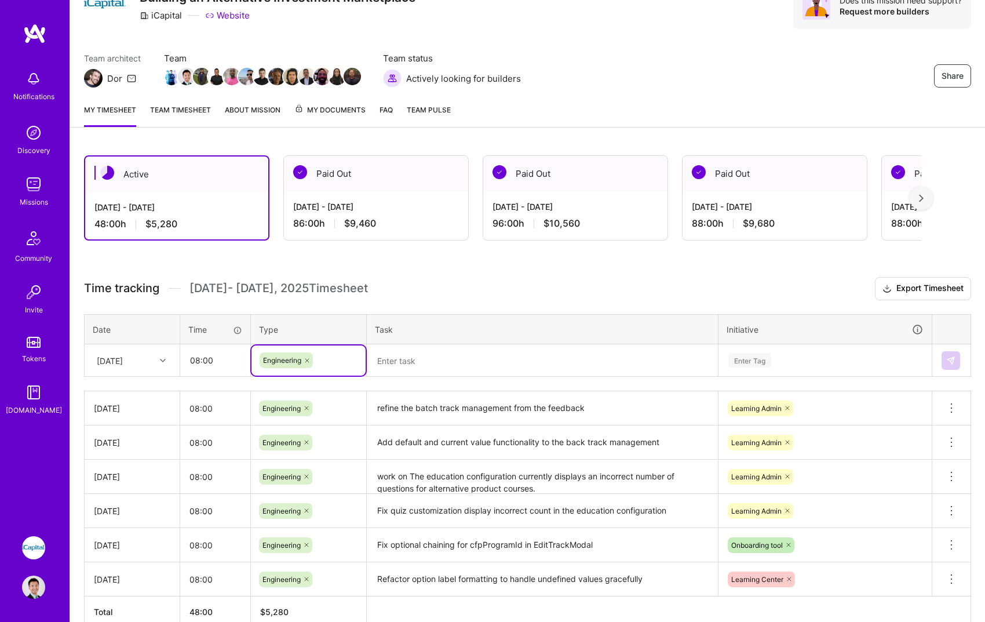
drag, startPoint x: 458, startPoint y: 371, endPoint x: 458, endPoint y: 359, distance: 11.6
click at [458, 371] on textarea at bounding box center [542, 361] width 349 height 31
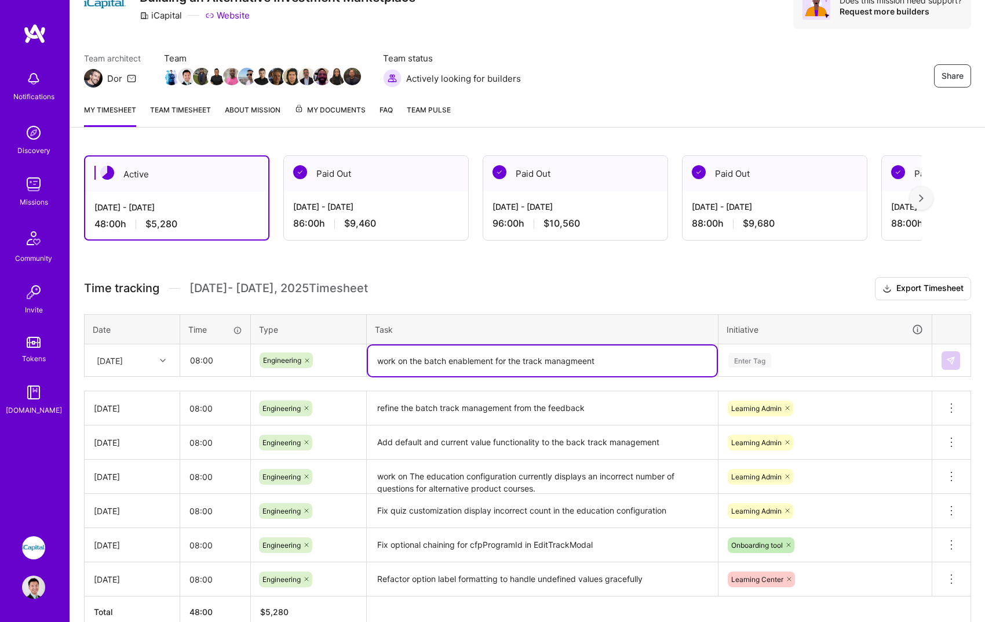
type textarea "work on the batch enablement for the track managmeent"
click at [759, 367] on div "Enter Tag" at bounding box center [750, 360] width 43 height 18
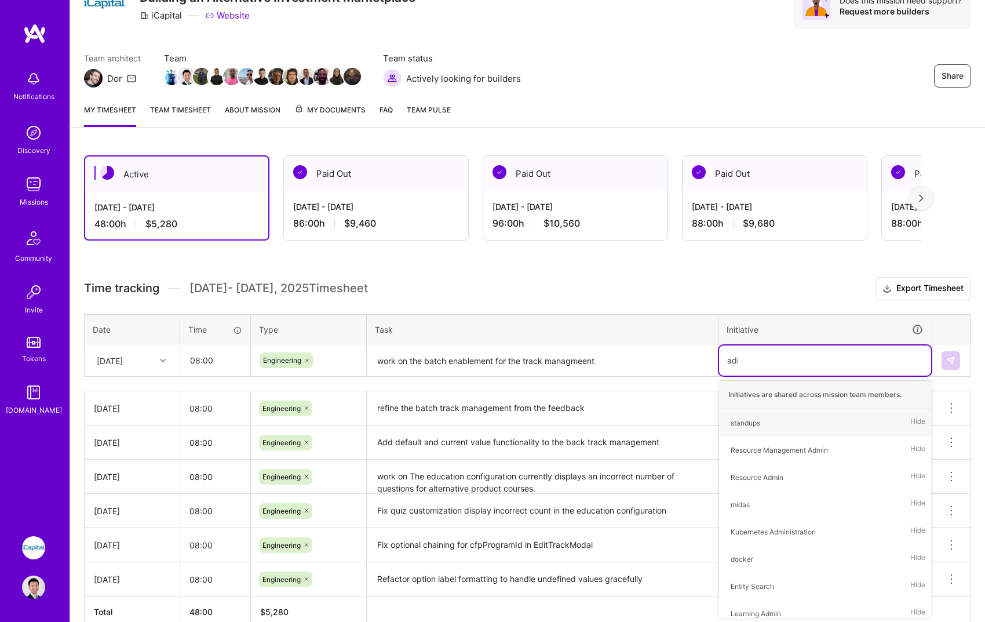
type input "admin"
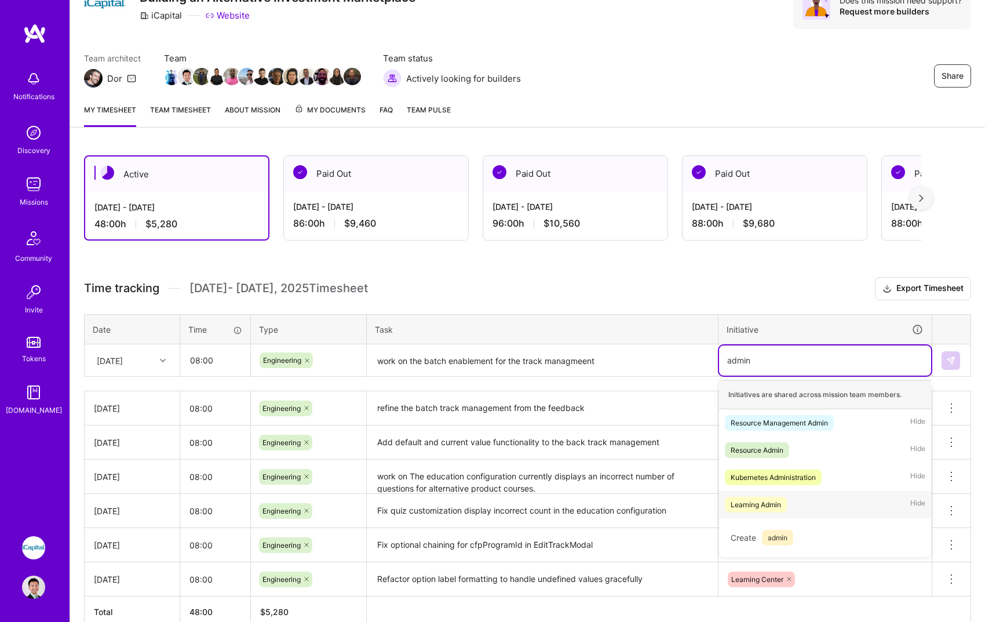
click at [819, 504] on div "Learning Admin Hide" at bounding box center [825, 504] width 212 height 27
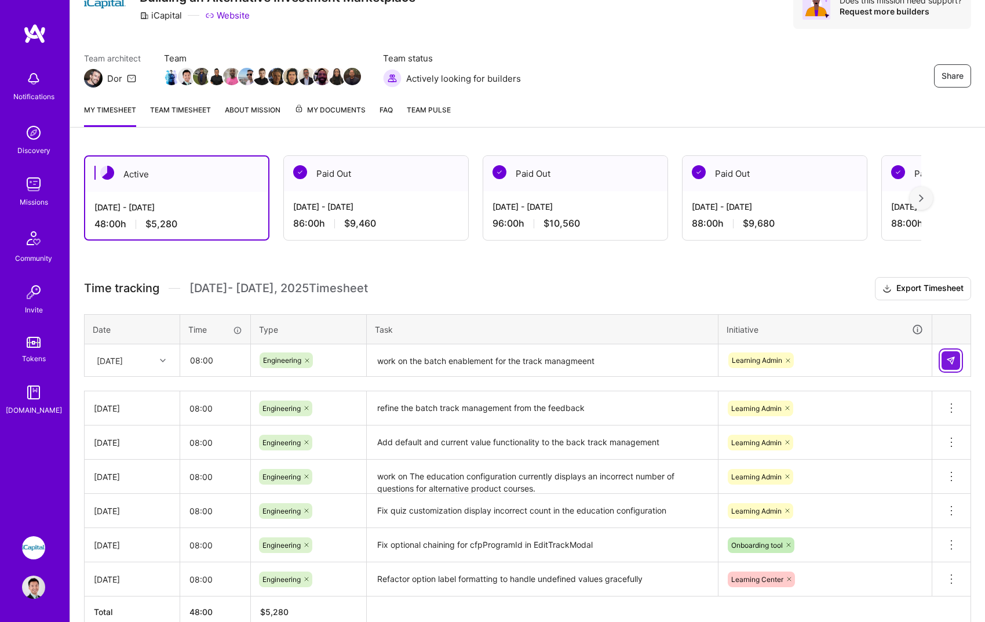
click at [957, 361] on button at bounding box center [951, 360] width 19 height 19
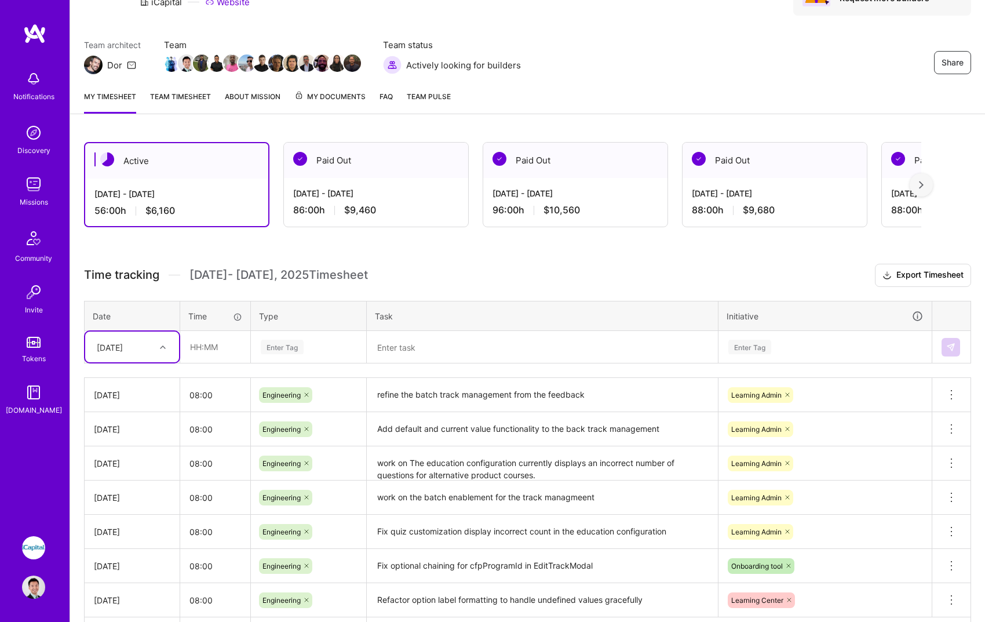
scroll to position [101, 0]
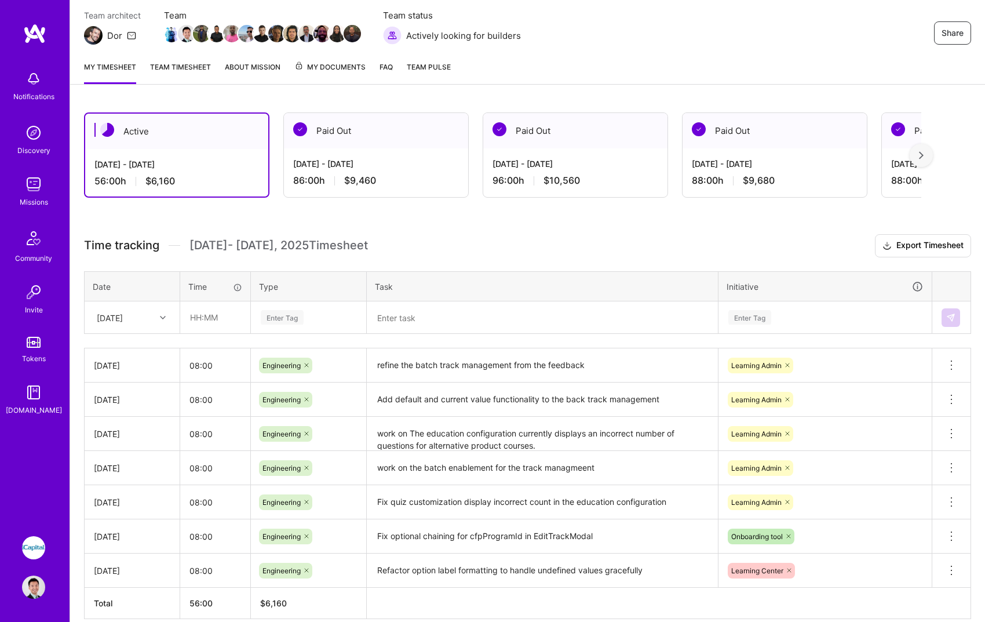
click at [173, 297] on th "Date" at bounding box center [133, 286] width 96 height 30
click at [162, 314] on div at bounding box center [164, 317] width 18 height 15
click at [138, 431] on div "[DATE]" at bounding box center [132, 433] width 94 height 21
click at [195, 322] on input "text" at bounding box center [215, 317] width 69 height 31
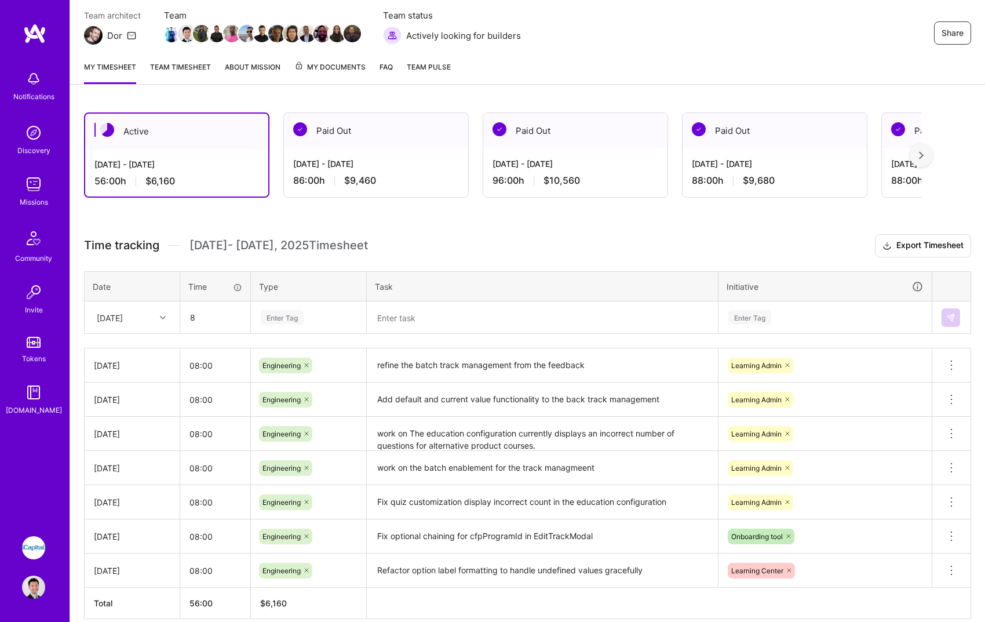
type input "08:00"
click at [300, 323] on div "Enter Tag" at bounding box center [282, 317] width 43 height 18
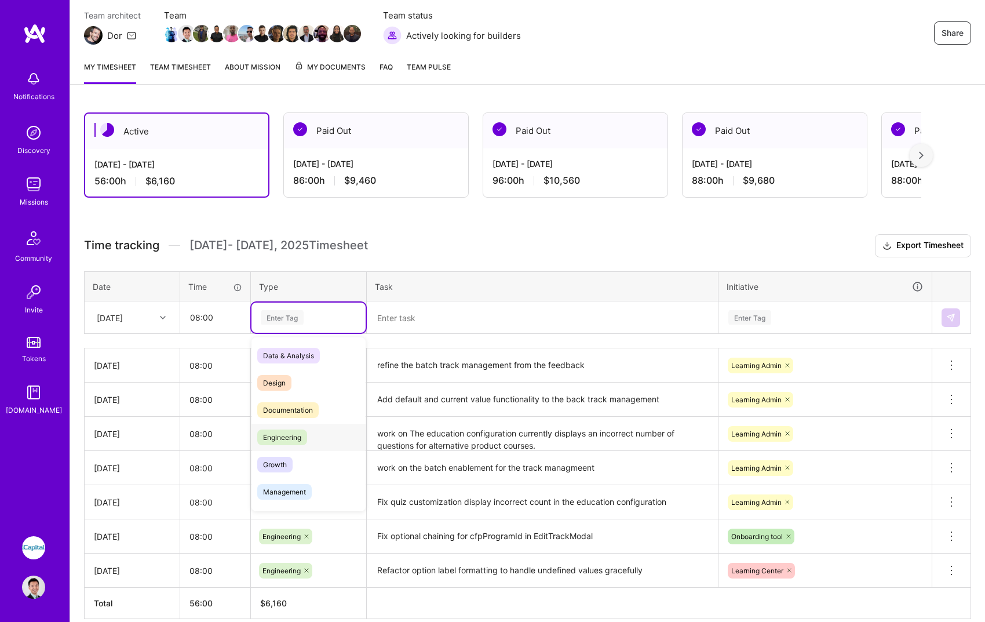
click at [294, 434] on span "Engineering" at bounding box center [282, 438] width 50 height 16
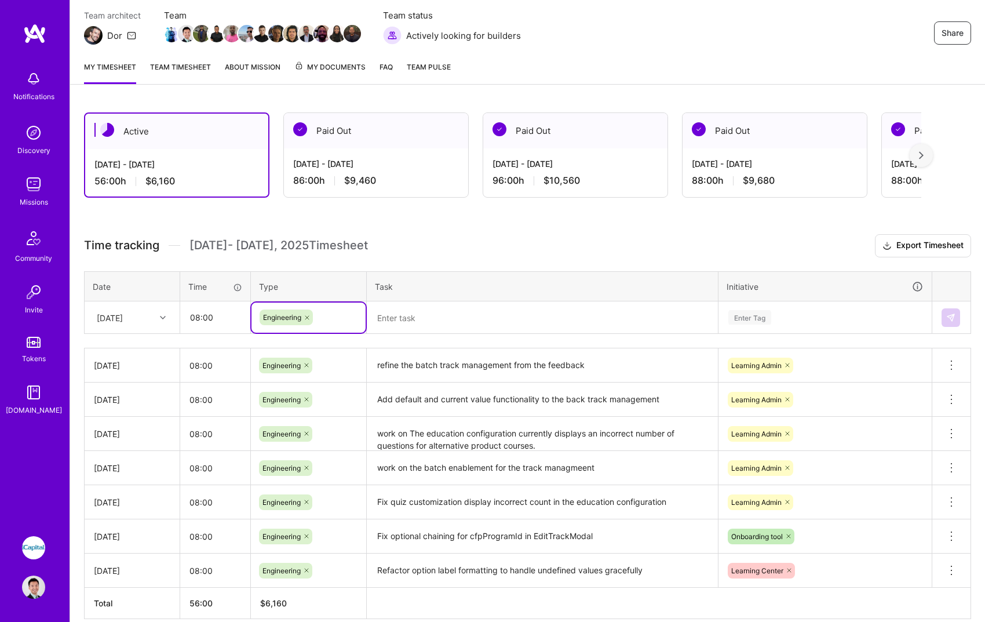
click at [445, 325] on textarea at bounding box center [542, 318] width 349 height 31
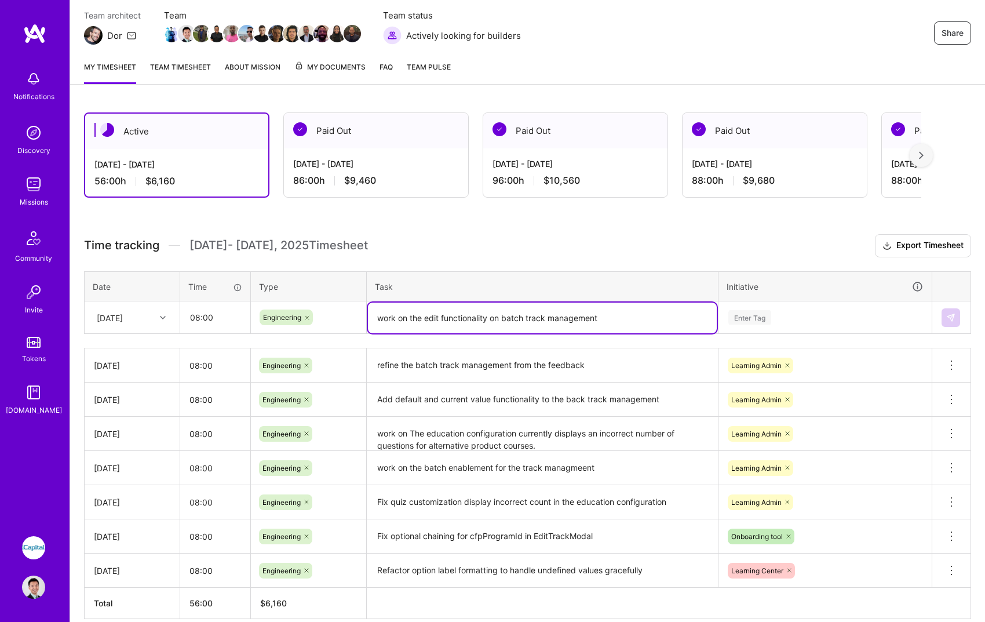
type textarea "work on the edit functionality on batch track management"
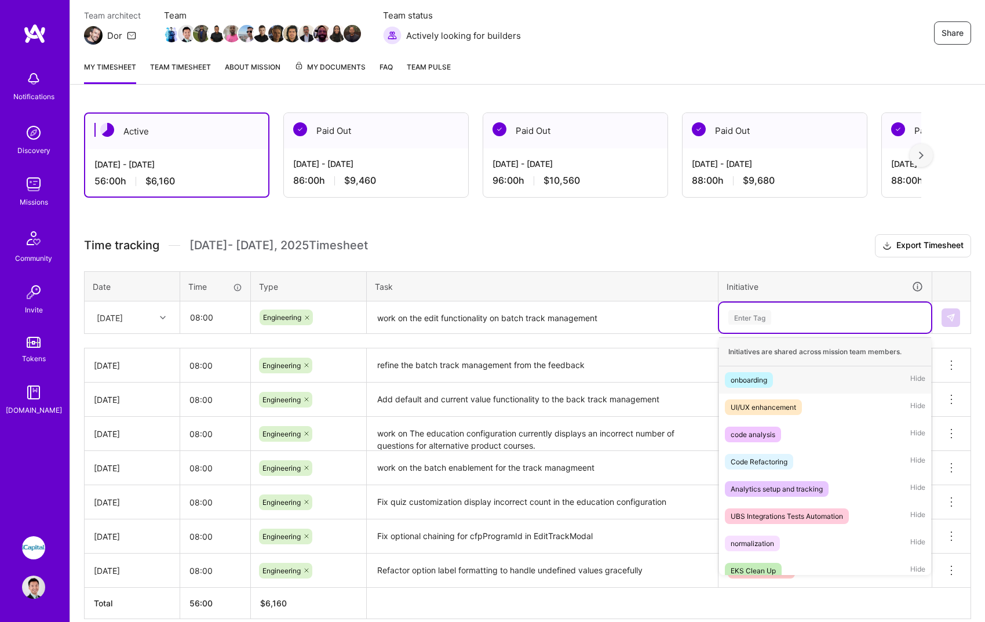
click at [759, 314] on div "Enter Tag" at bounding box center [750, 317] width 43 height 18
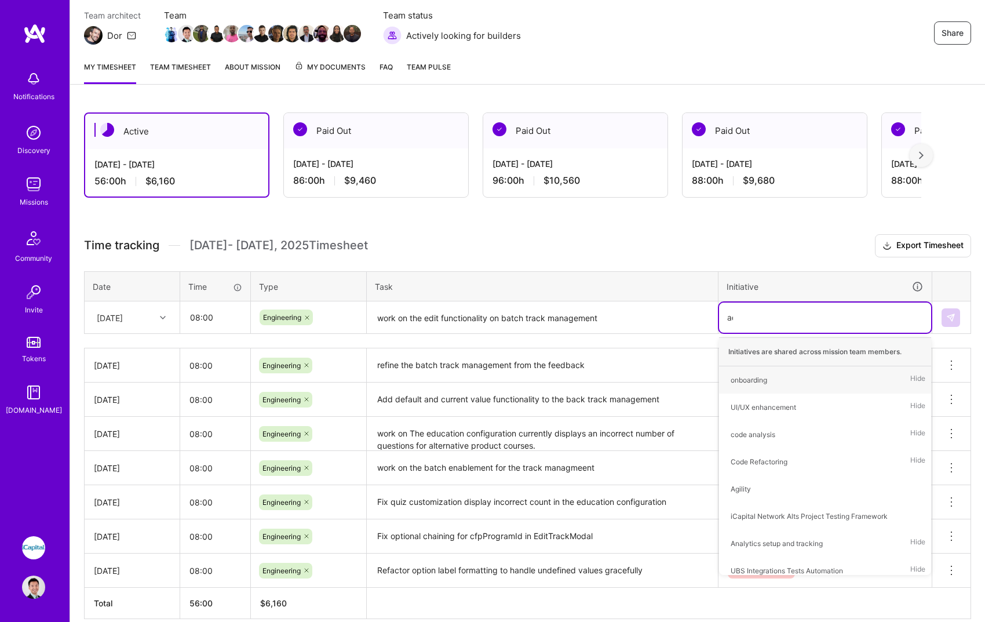
type input "admin"
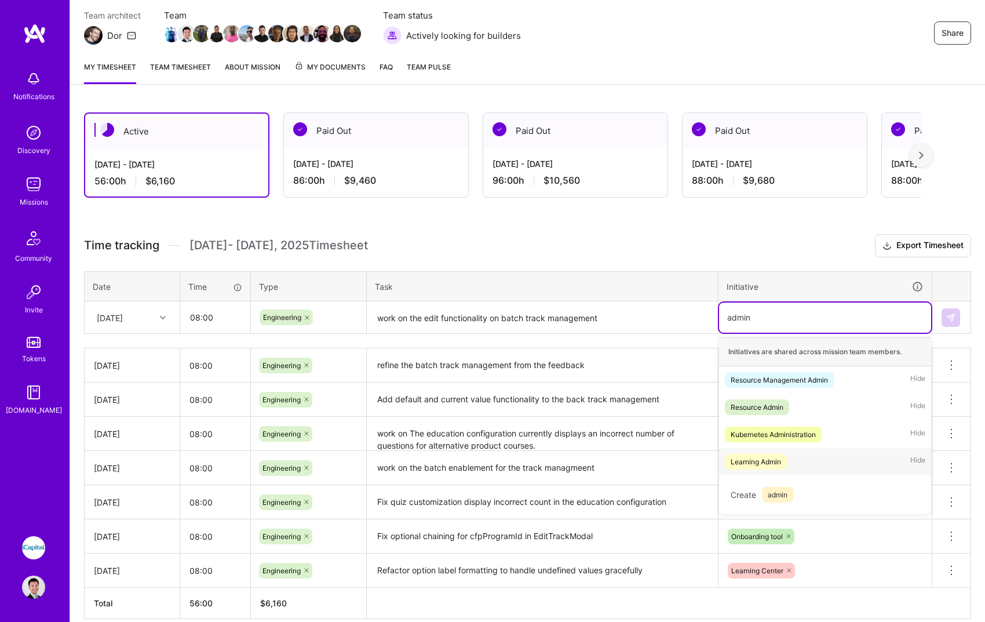
click at [856, 459] on div "Learning Admin Hide" at bounding box center [825, 461] width 212 height 27
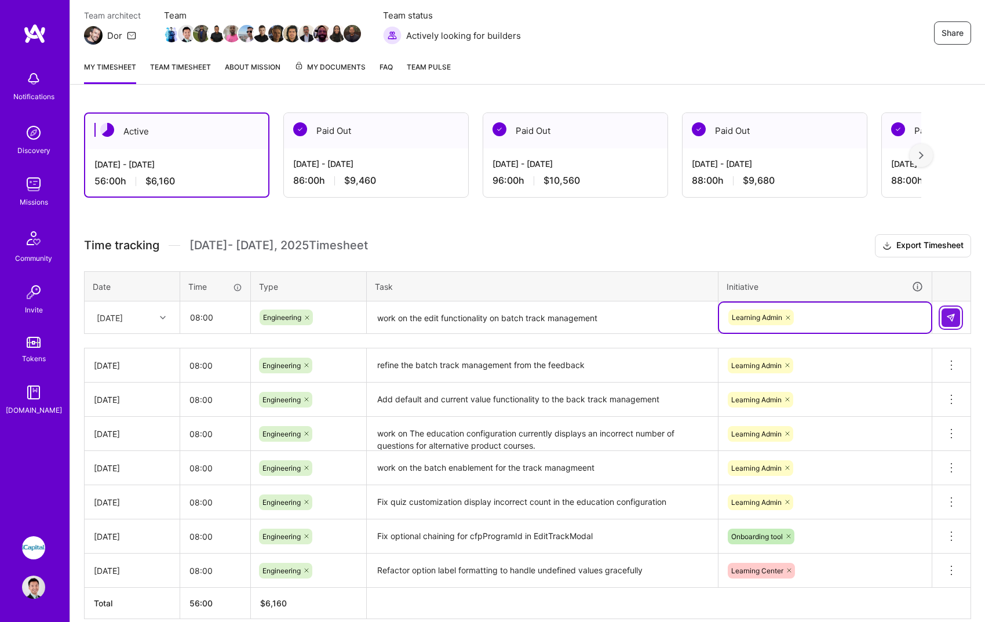
click at [959, 317] on button at bounding box center [951, 317] width 19 height 19
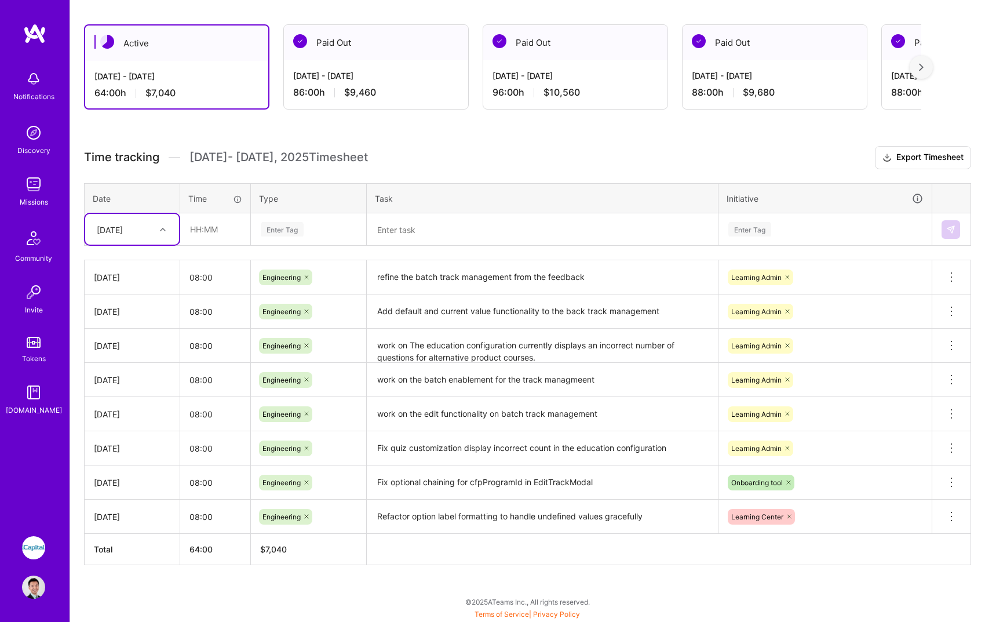
scroll to position [189, 0]
click at [155, 243] on div "[DATE]" at bounding box center [132, 229] width 94 height 31
click at [143, 358] on div "[DATE]" at bounding box center [132, 352] width 94 height 21
click at [230, 236] on input "text" at bounding box center [215, 229] width 69 height 31
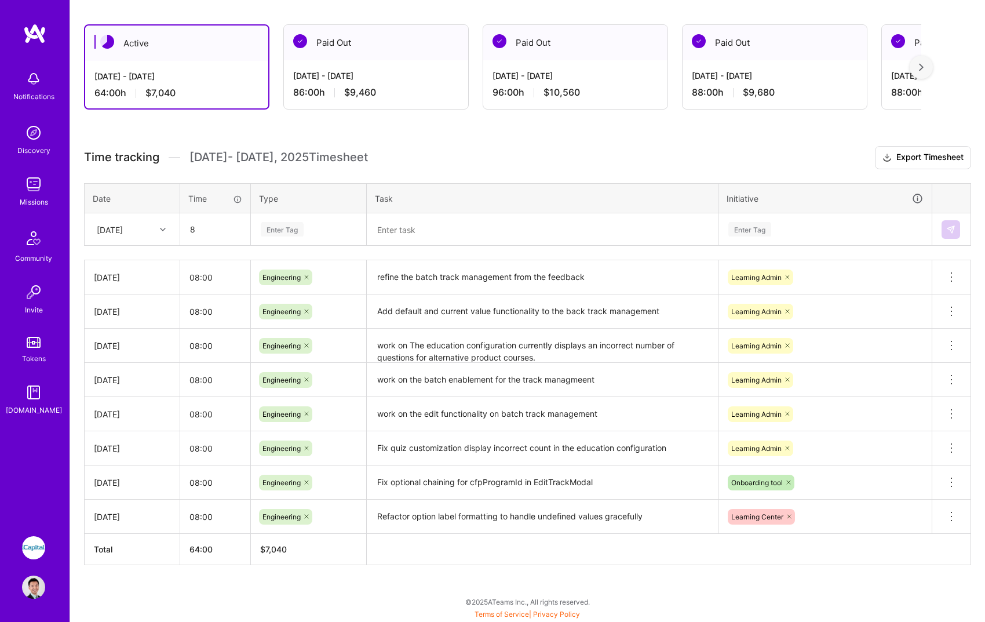
type input "08:00"
click at [283, 234] on div "Enter Tag" at bounding box center [282, 229] width 43 height 18
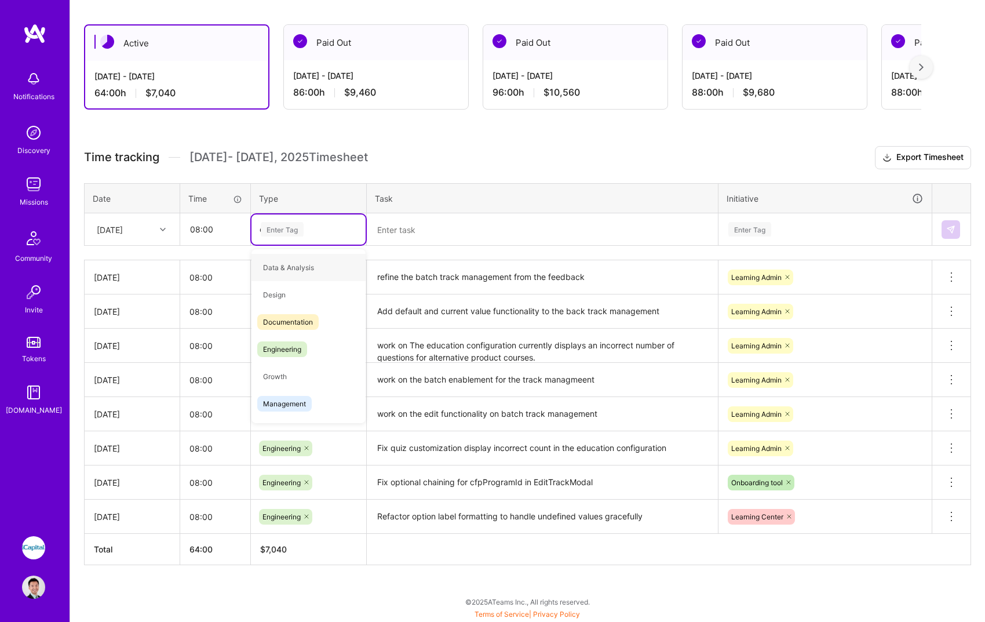
type input "en"
click at [301, 302] on span "Engineering" at bounding box center [282, 295] width 50 height 16
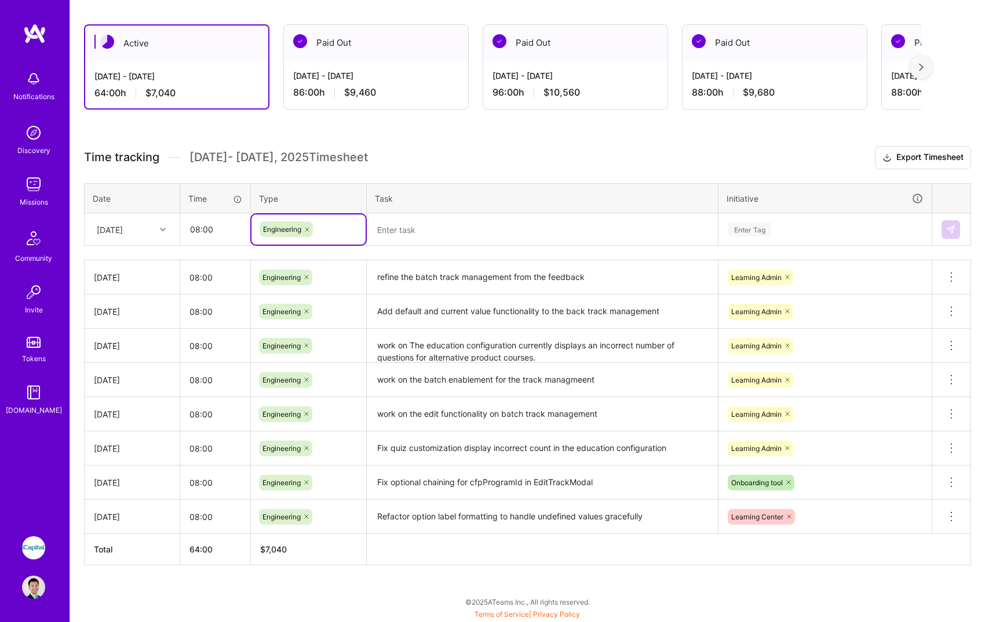
click at [441, 228] on textarea at bounding box center [542, 229] width 349 height 31
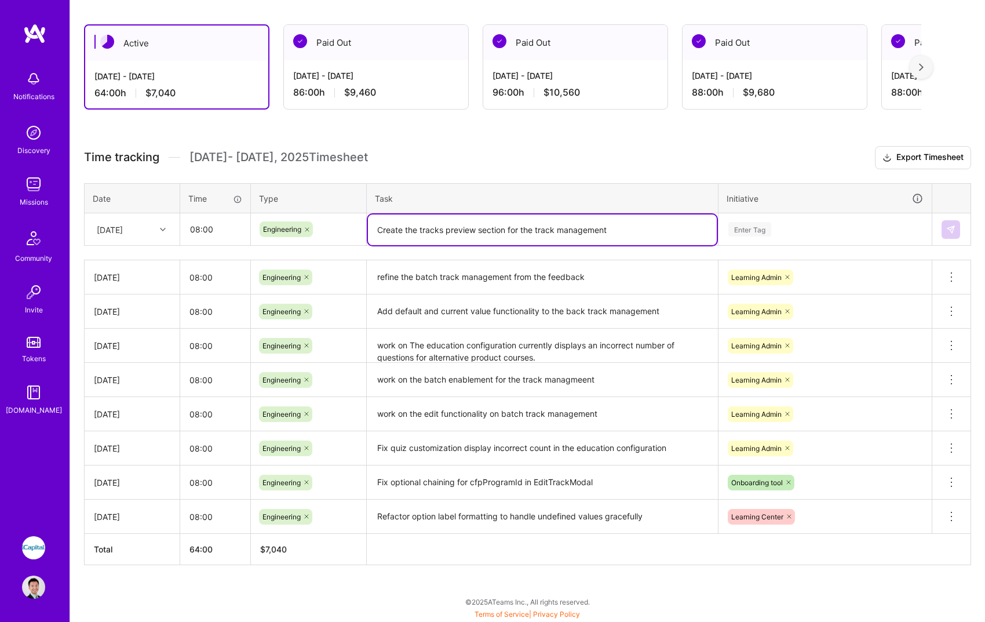
type textarea "Create the tracks preview section for the track management"
click at [757, 235] on div "Enter Tag" at bounding box center [750, 229] width 43 height 18
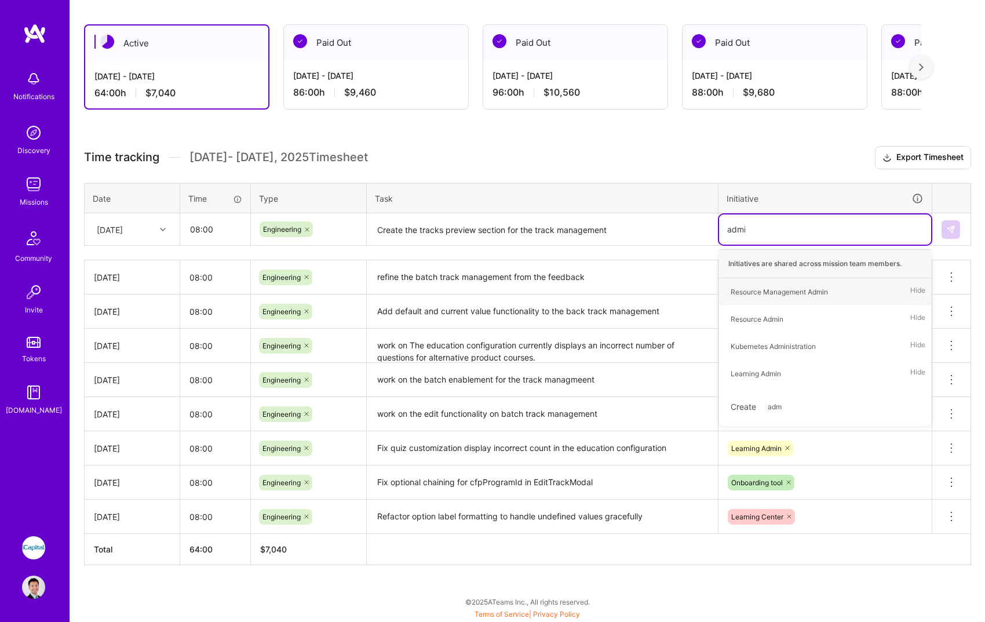
type input "admin"
click at [771, 375] on div "Learning Admin" at bounding box center [756, 374] width 50 height 12
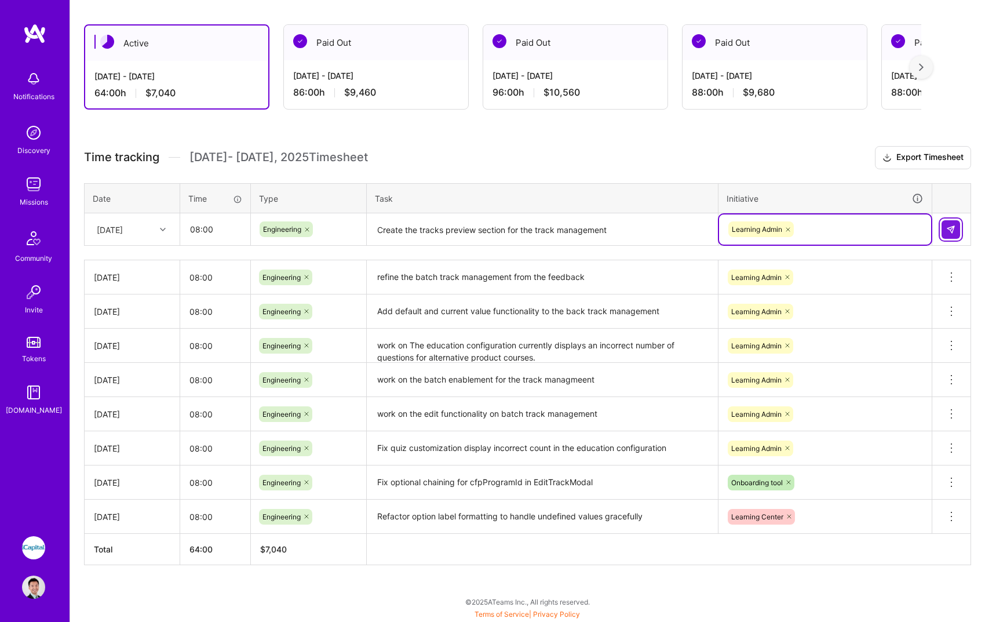
click at [951, 227] on img at bounding box center [951, 229] width 9 height 9
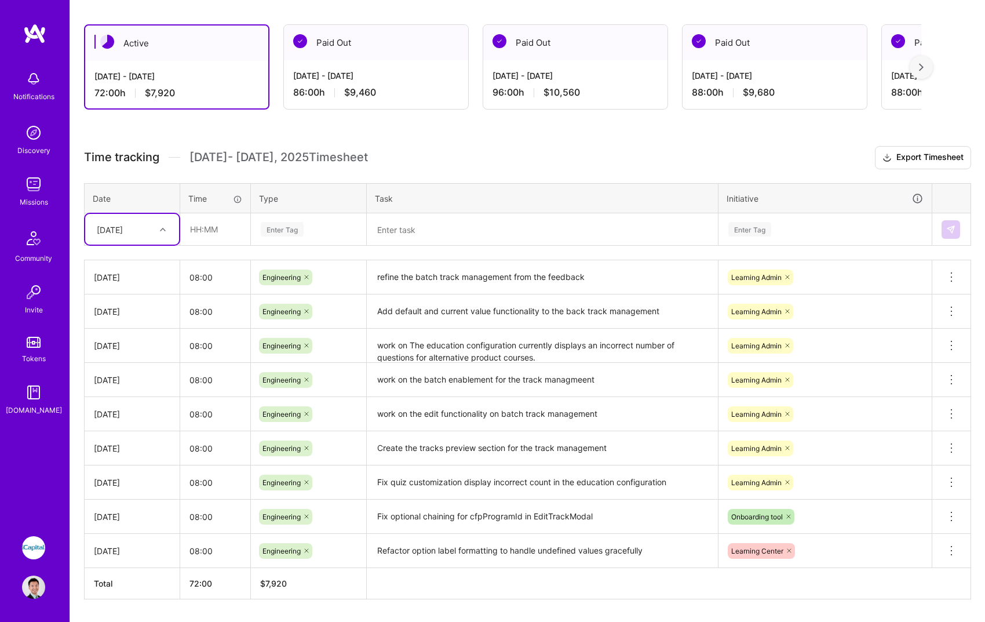
click at [159, 216] on div "[DATE]" at bounding box center [132, 229] width 94 height 31
click at [138, 351] on div "[DATE]" at bounding box center [132, 347] width 94 height 21
click at [191, 222] on input "text" at bounding box center [215, 229] width 69 height 31
type input "08:00"
click at [313, 232] on div "Enter Tag" at bounding box center [309, 229] width 98 height 14
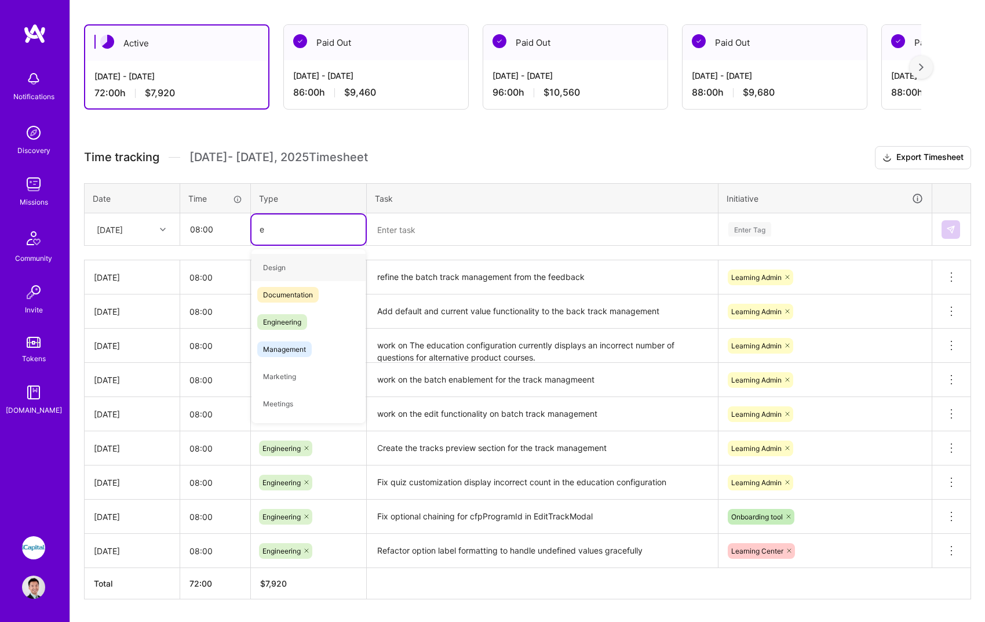
type input "en"
click at [323, 293] on div "Engineering" at bounding box center [309, 294] width 114 height 27
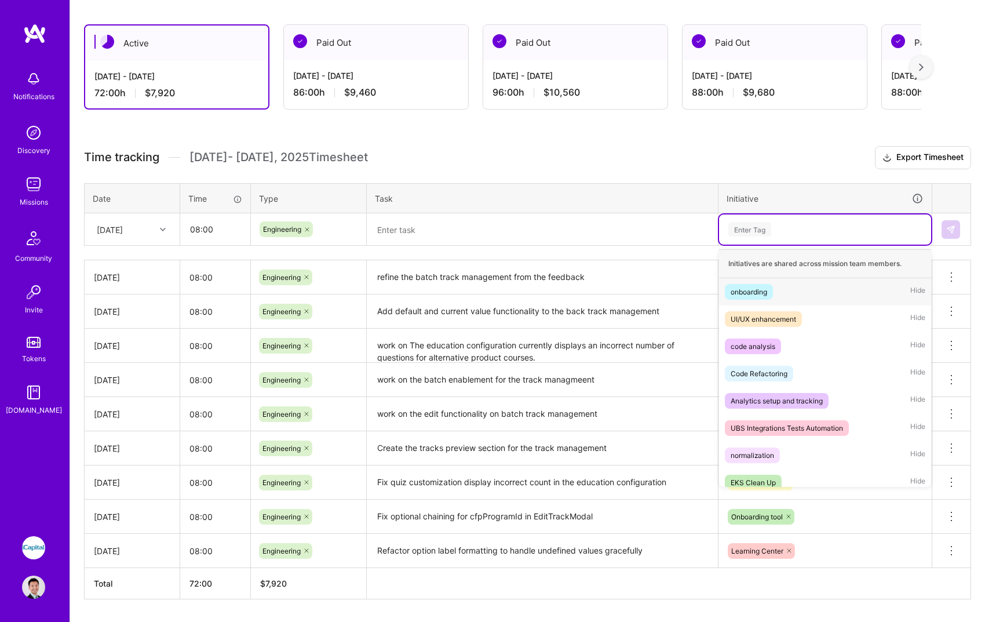
click at [750, 236] on div "Enter Tag" at bounding box center [750, 229] width 43 height 18
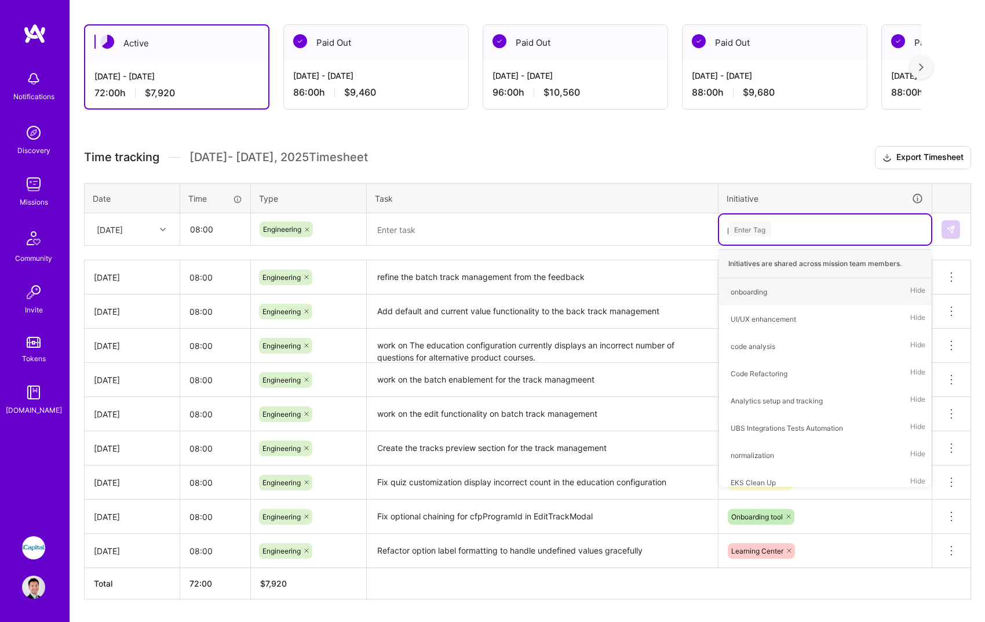
type input "pro"
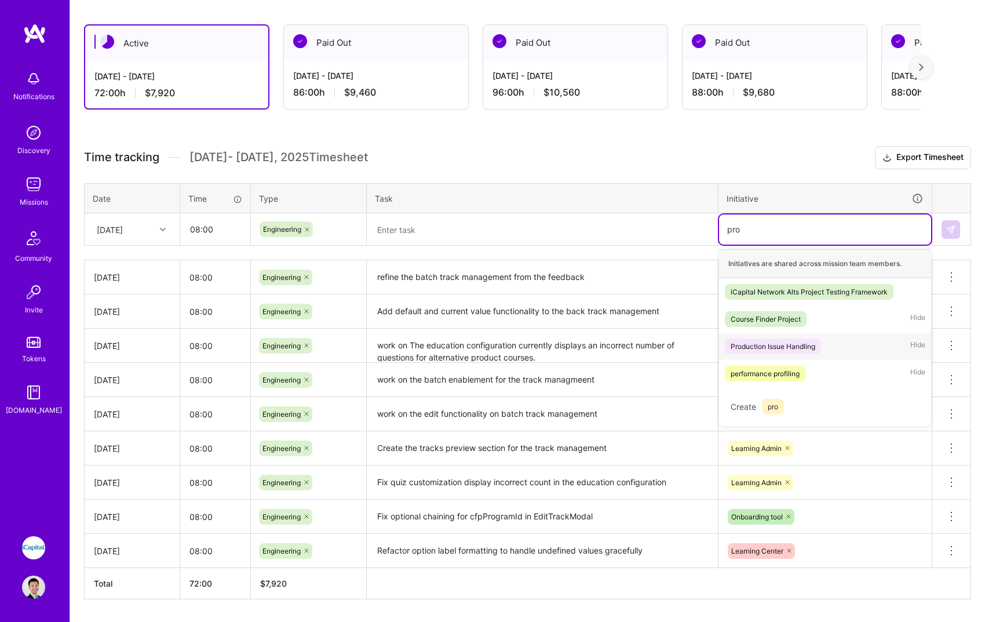
click at [776, 339] on span "Production Issue Handling" at bounding box center [773, 347] width 96 height 16
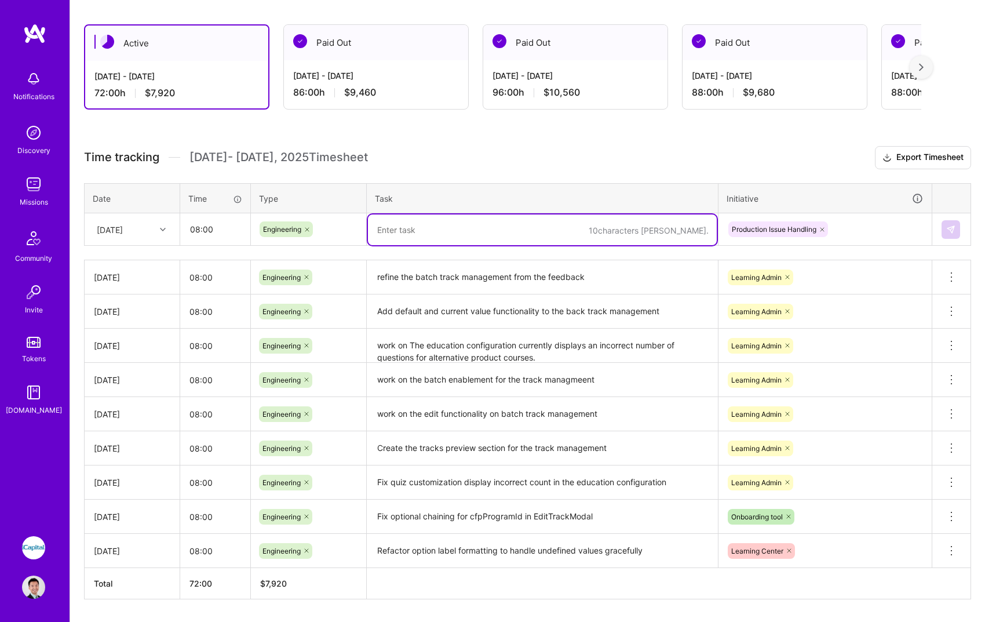
click at [616, 227] on textarea at bounding box center [542, 229] width 349 height 31
type textarea "Look into the author info display not correct issue"
click at [944, 227] on button at bounding box center [951, 229] width 19 height 19
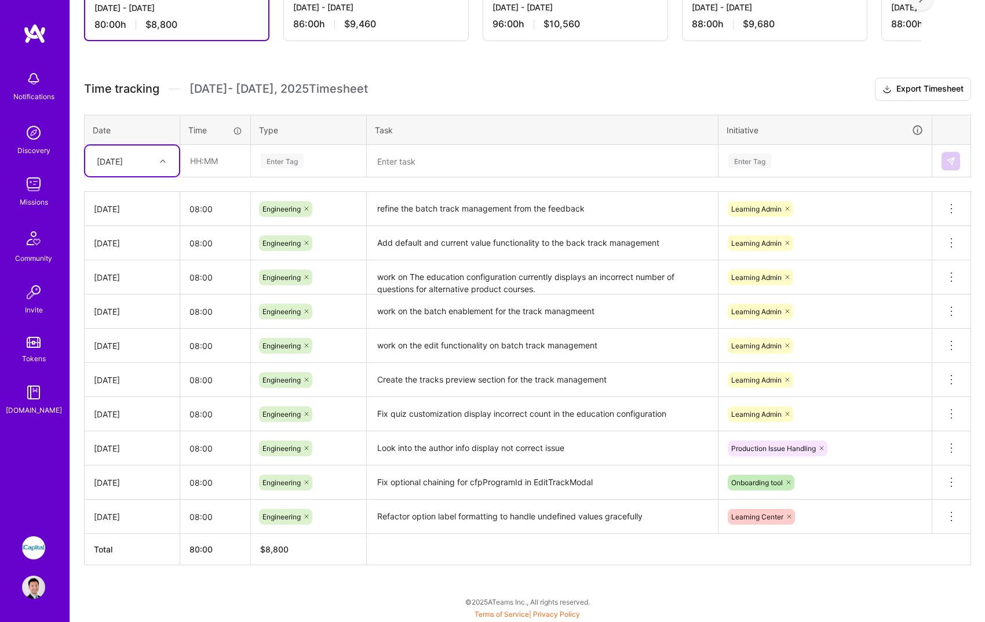
scroll to position [257, 0]
click at [141, 170] on div "[DATE]" at bounding box center [123, 160] width 64 height 19
click at [132, 570] on div "Active [DATE] - [DATE] 80:00 h $8,800 Paid Out [DATE] - [DATE] 86:00 h $9,460 P…" at bounding box center [527, 282] width 915 height 680
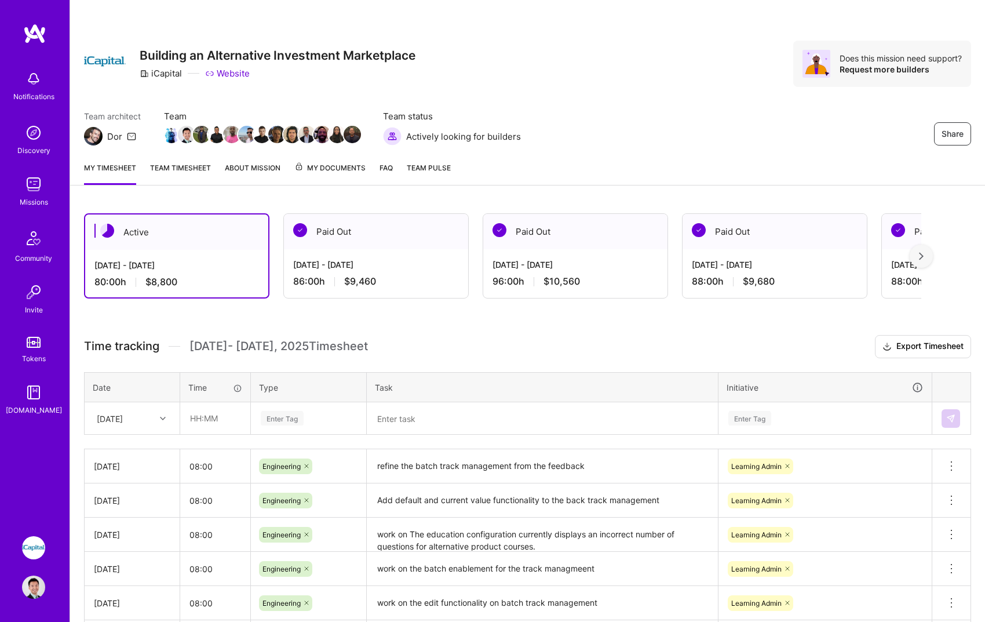
click at [161, 157] on div "My timesheet Team timesheet About Mission My Documents FAQ Team Pulse" at bounding box center [527, 168] width 915 height 33
click at [166, 168] on link "Team timesheet" at bounding box center [180, 173] width 61 height 23
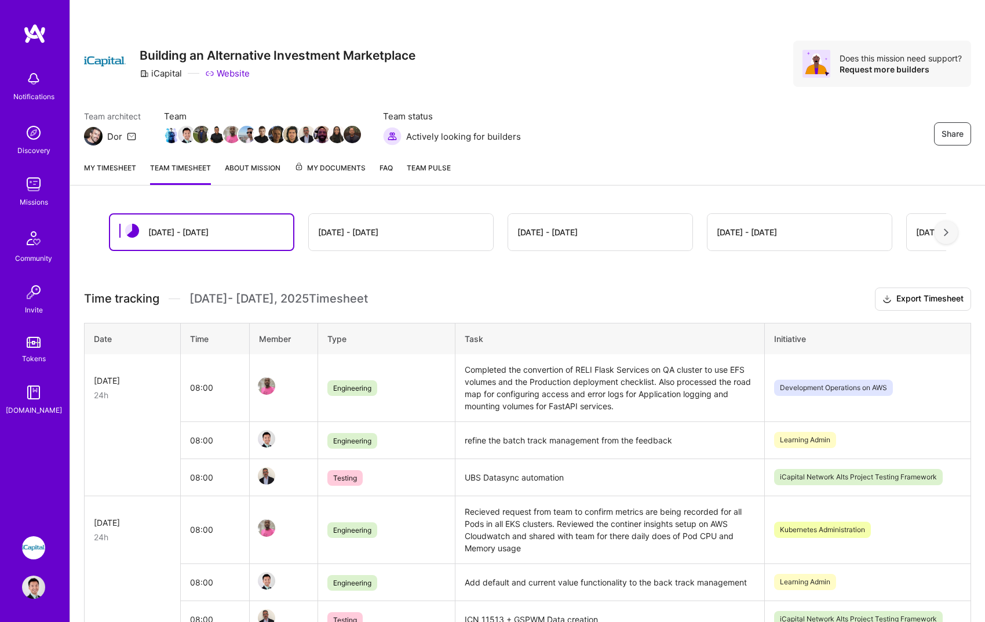
click at [121, 173] on link "My timesheet" at bounding box center [110, 173] width 52 height 23
